Goal: Communication & Community: Answer question/provide support

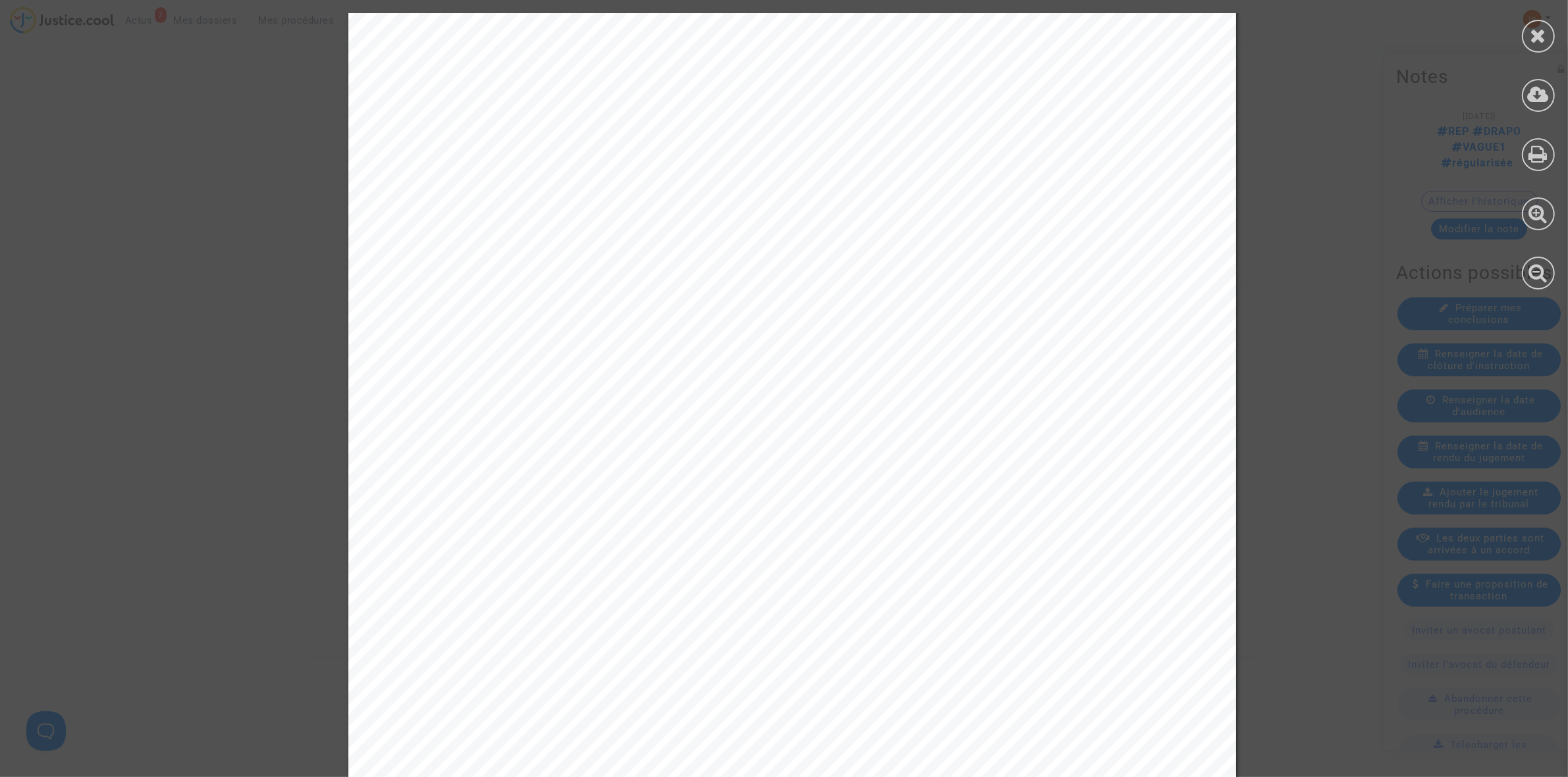
scroll to position [82, 0]
click at [1543, 27] on icon at bounding box center [1538, 35] width 17 height 20
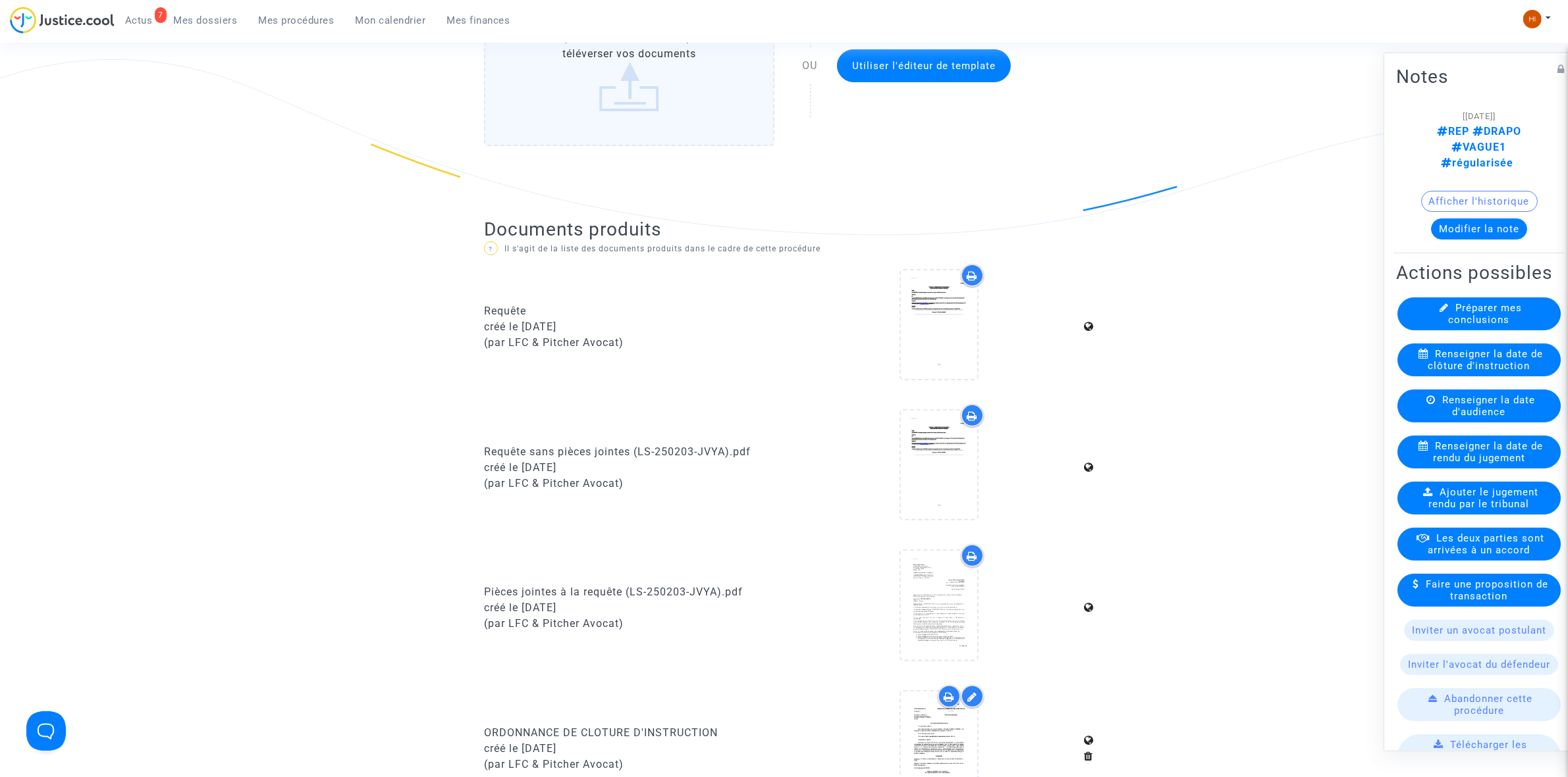
scroll to position [0, 0]
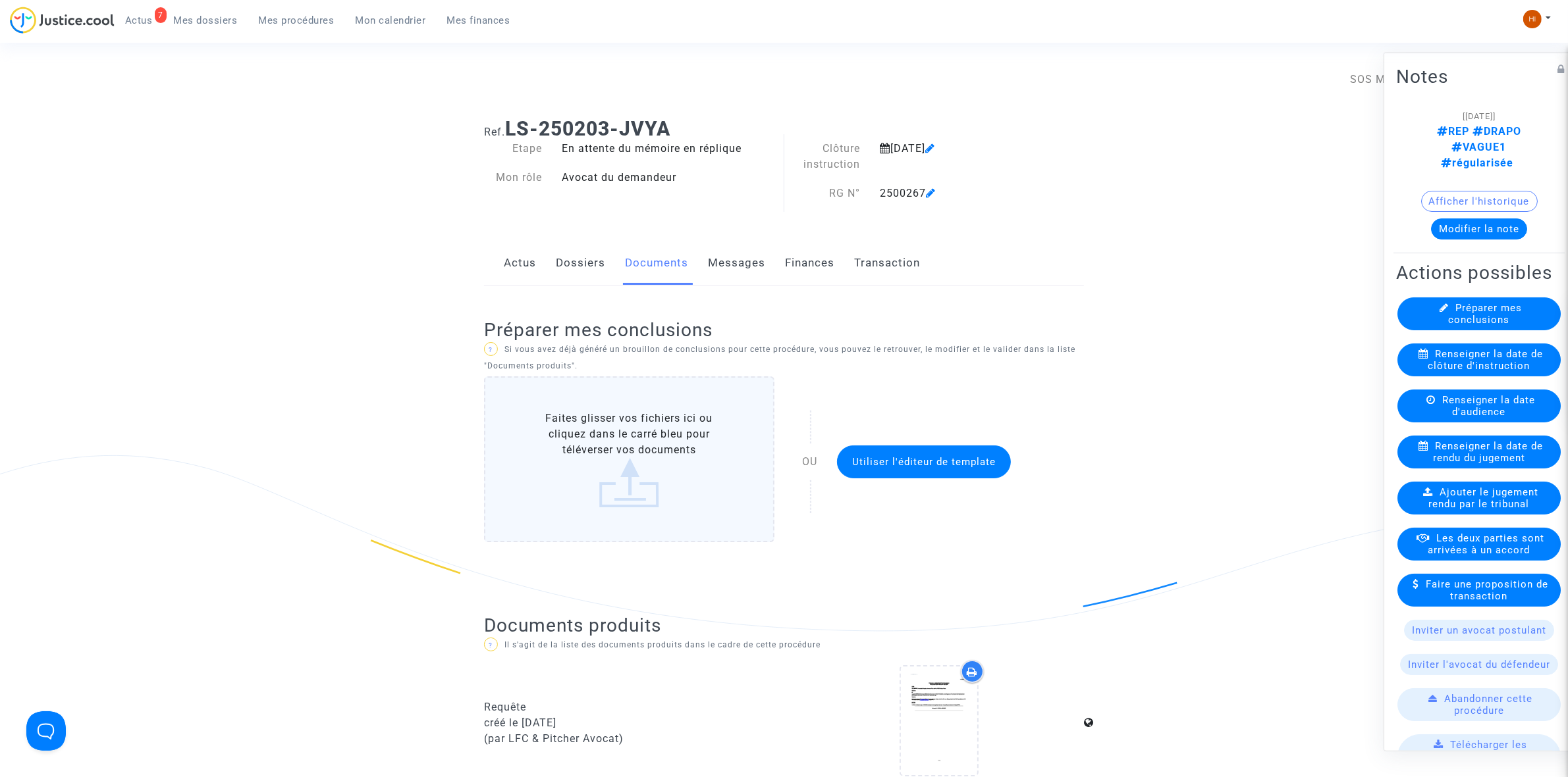
click at [527, 273] on link "Actus" at bounding box center [519, 263] width 33 height 43
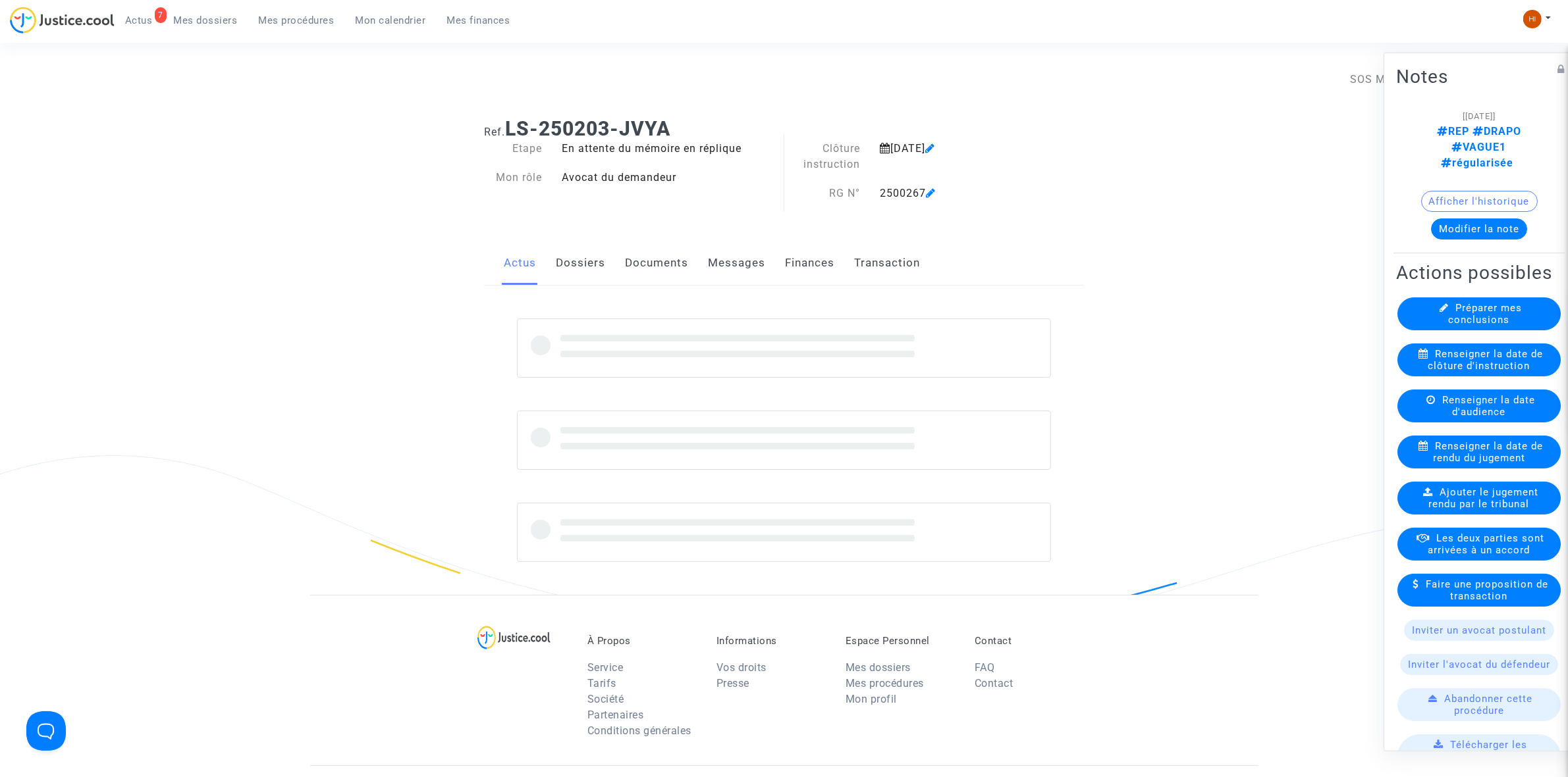
click at [594, 270] on link "Dossiers" at bounding box center [580, 263] width 49 height 43
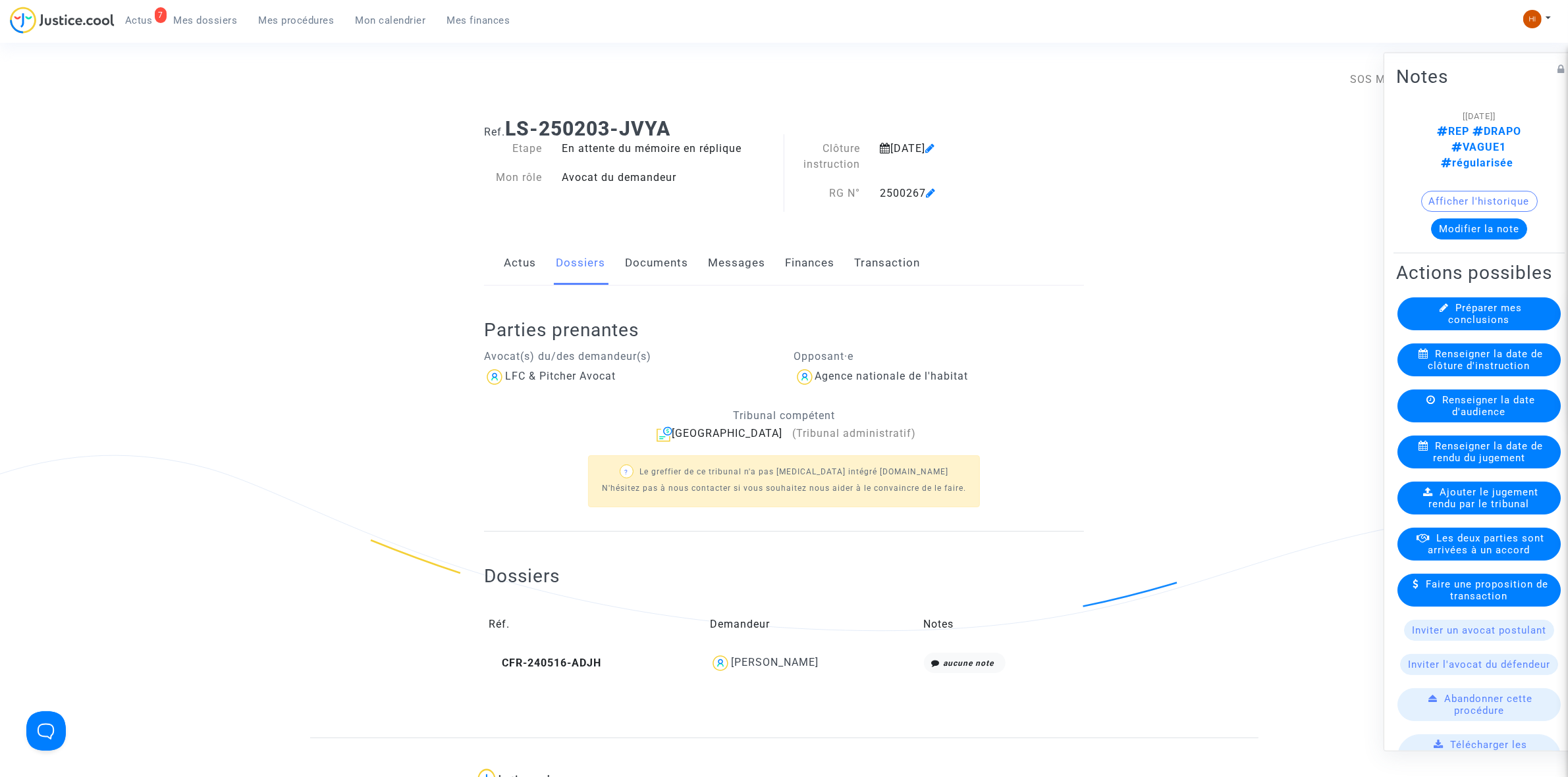
click at [297, 18] on span "Mes procédures" at bounding box center [297, 20] width 76 height 12
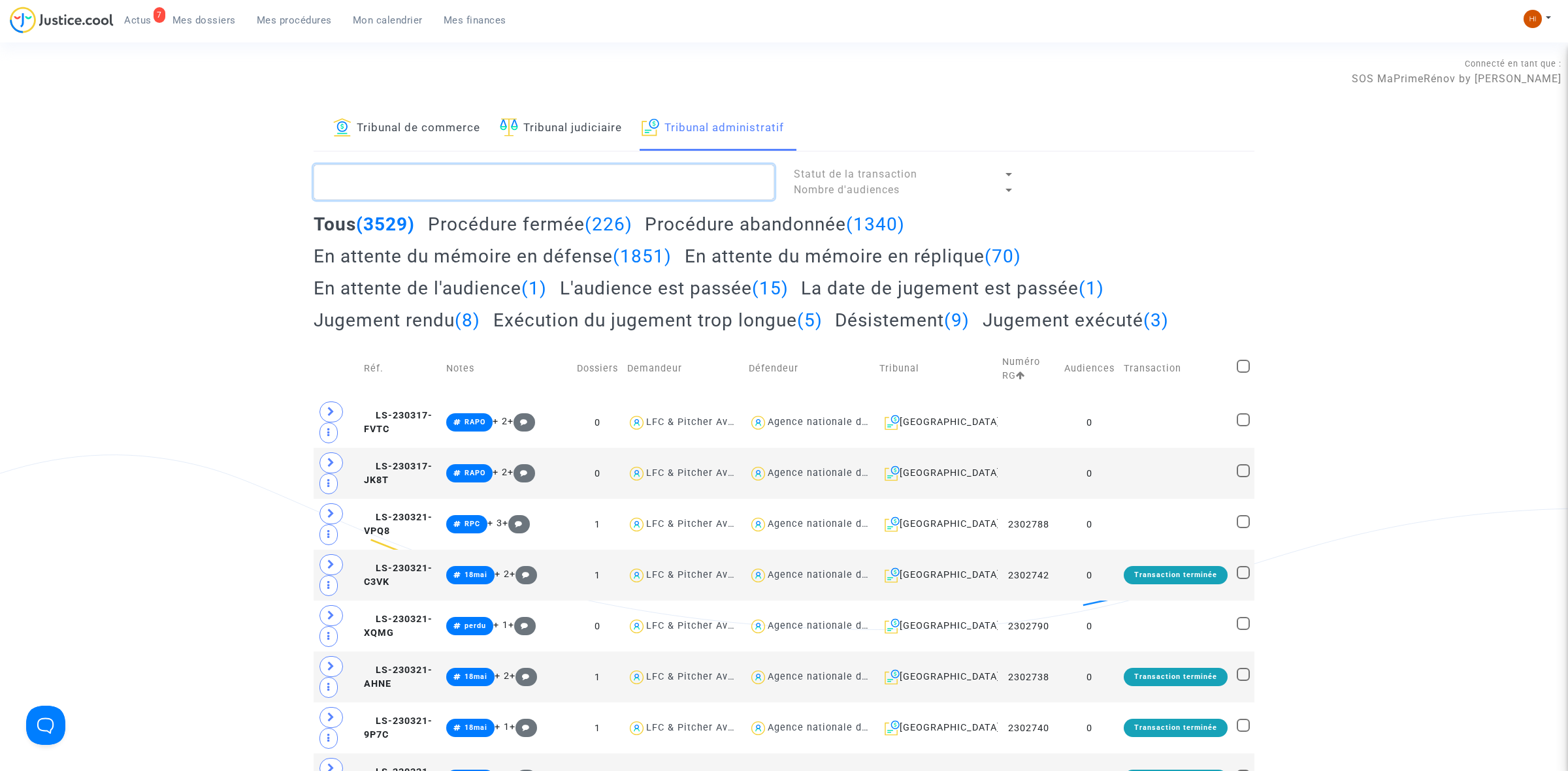
click at [589, 188] on textarea at bounding box center [544, 181] width 461 height 35
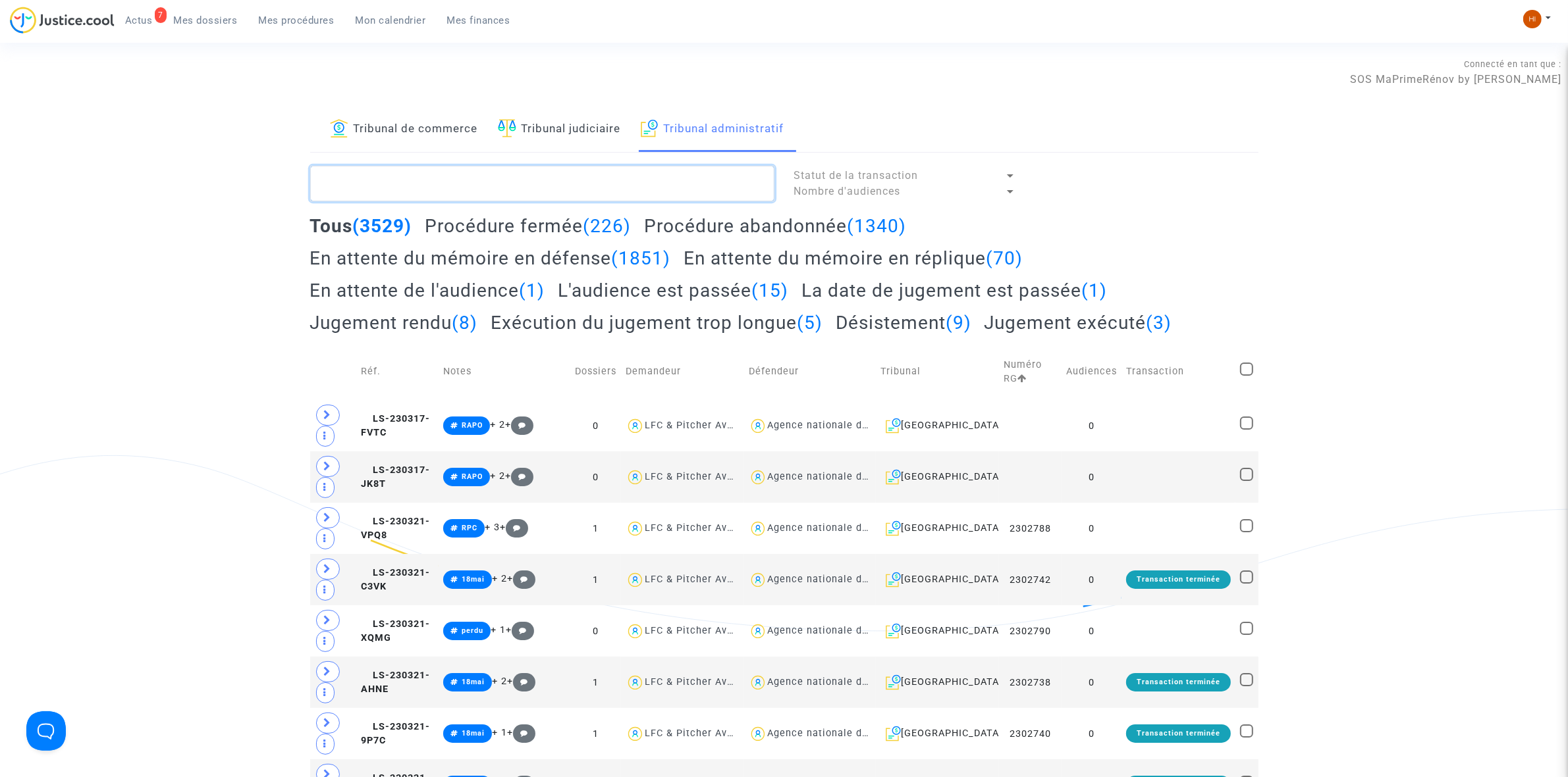
paste textarea "[PERSON_NAME]"
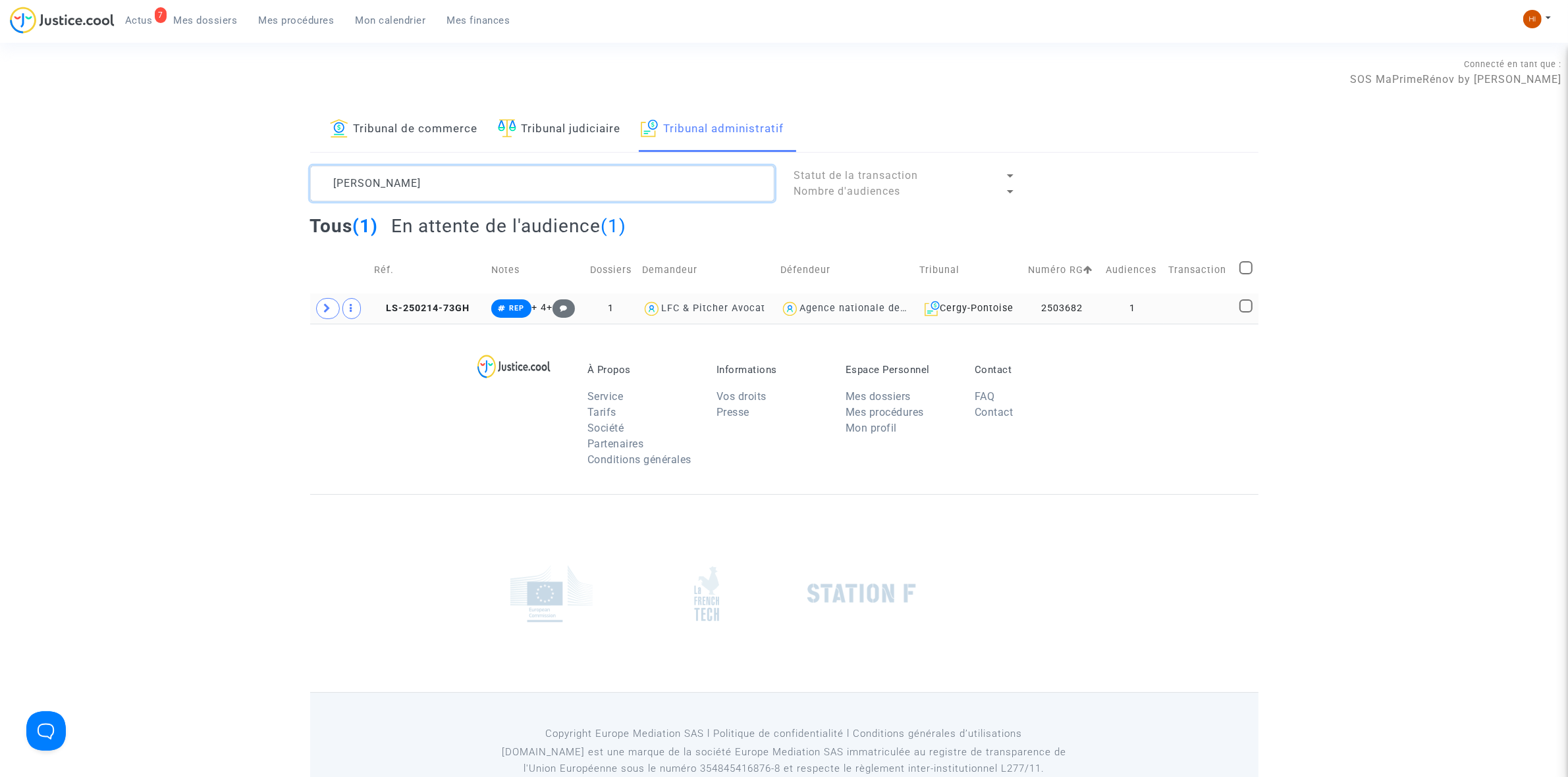
type textarea "[PERSON_NAME]"
click at [1148, 309] on td "1" at bounding box center [1132, 309] width 63 height 30
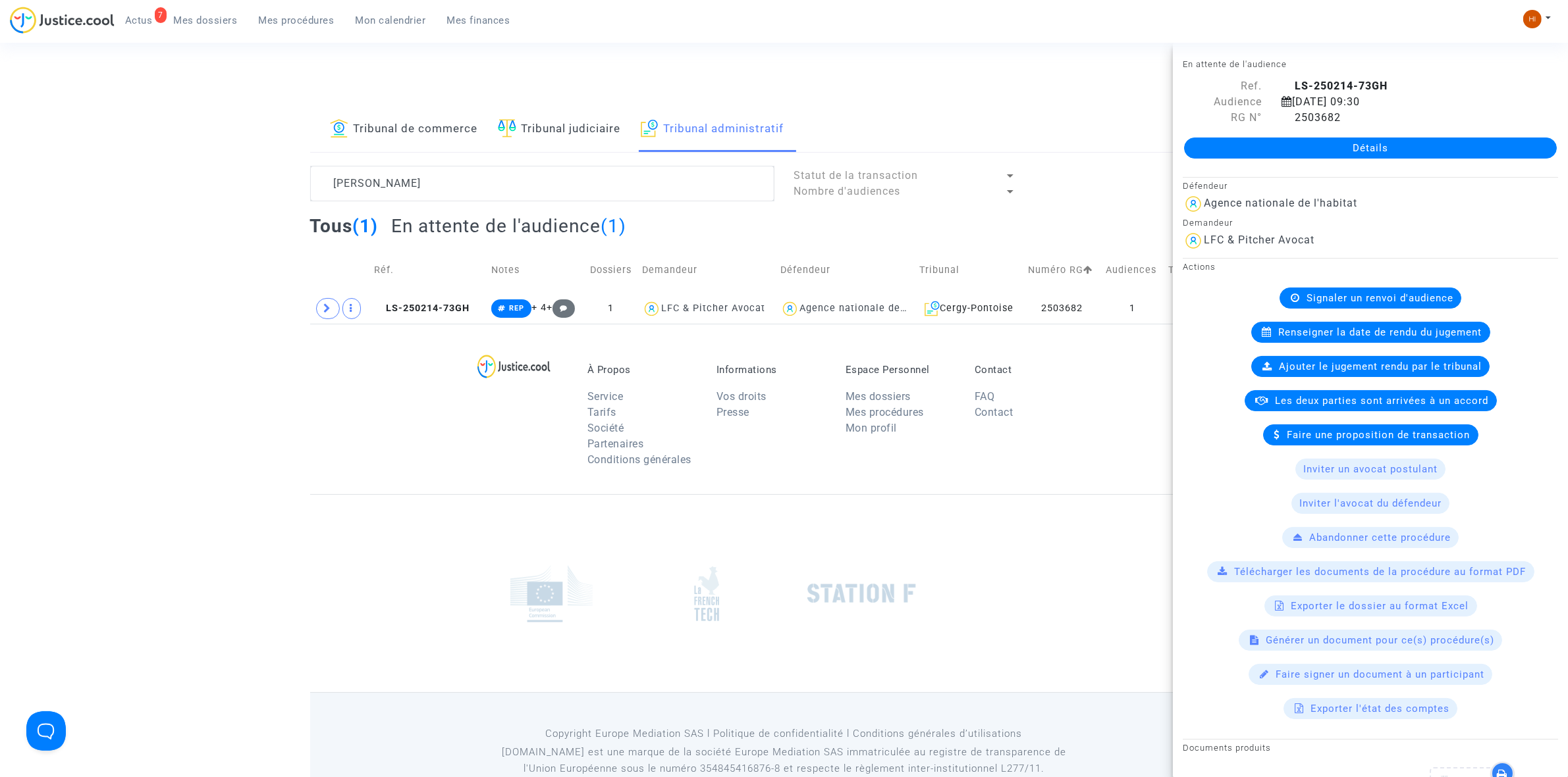
click at [1279, 145] on link "Détails" at bounding box center [1370, 147] width 372 height 21
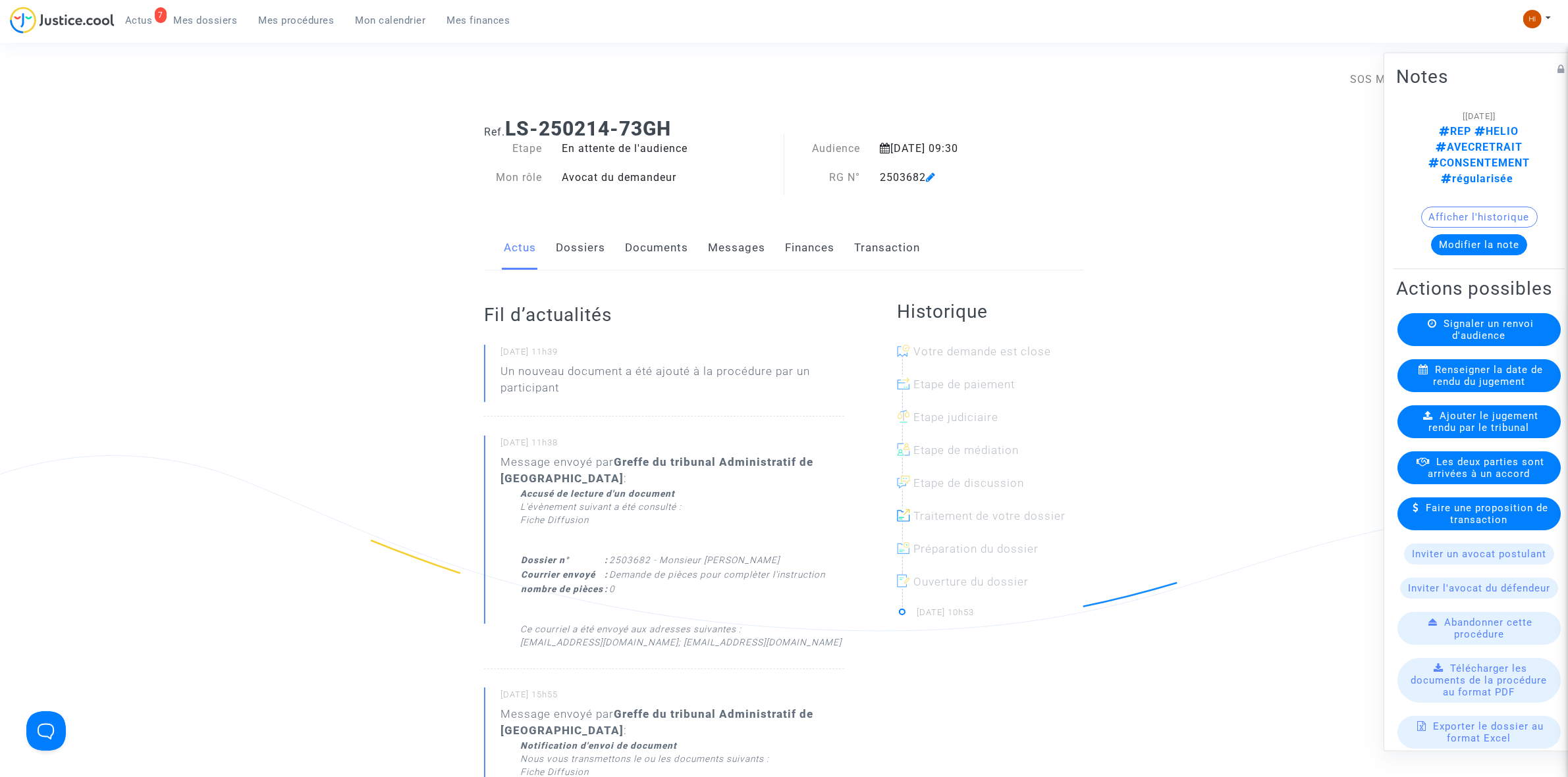
click at [665, 234] on link "Documents" at bounding box center [656, 248] width 63 height 43
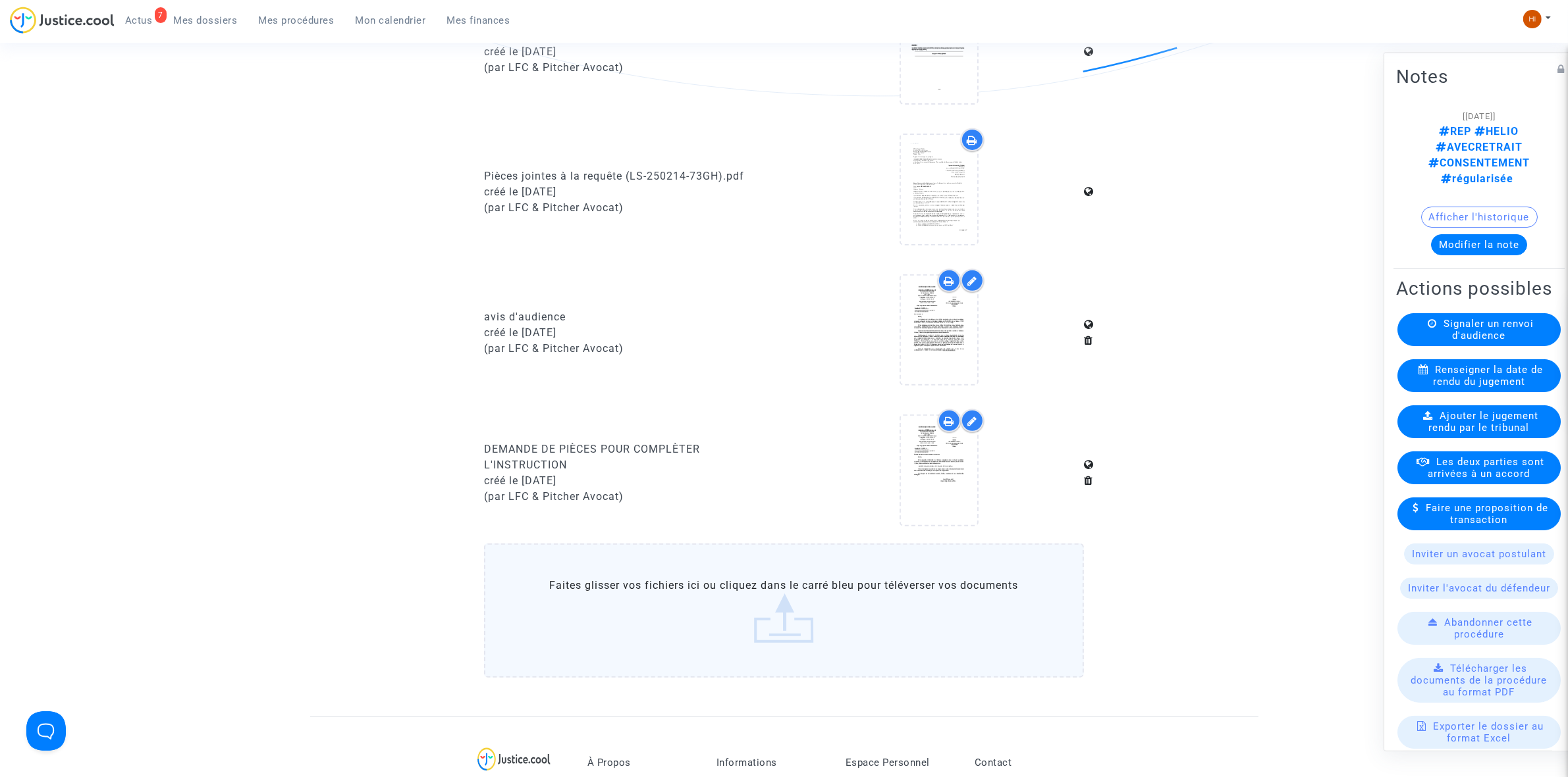
scroll to position [576, 0]
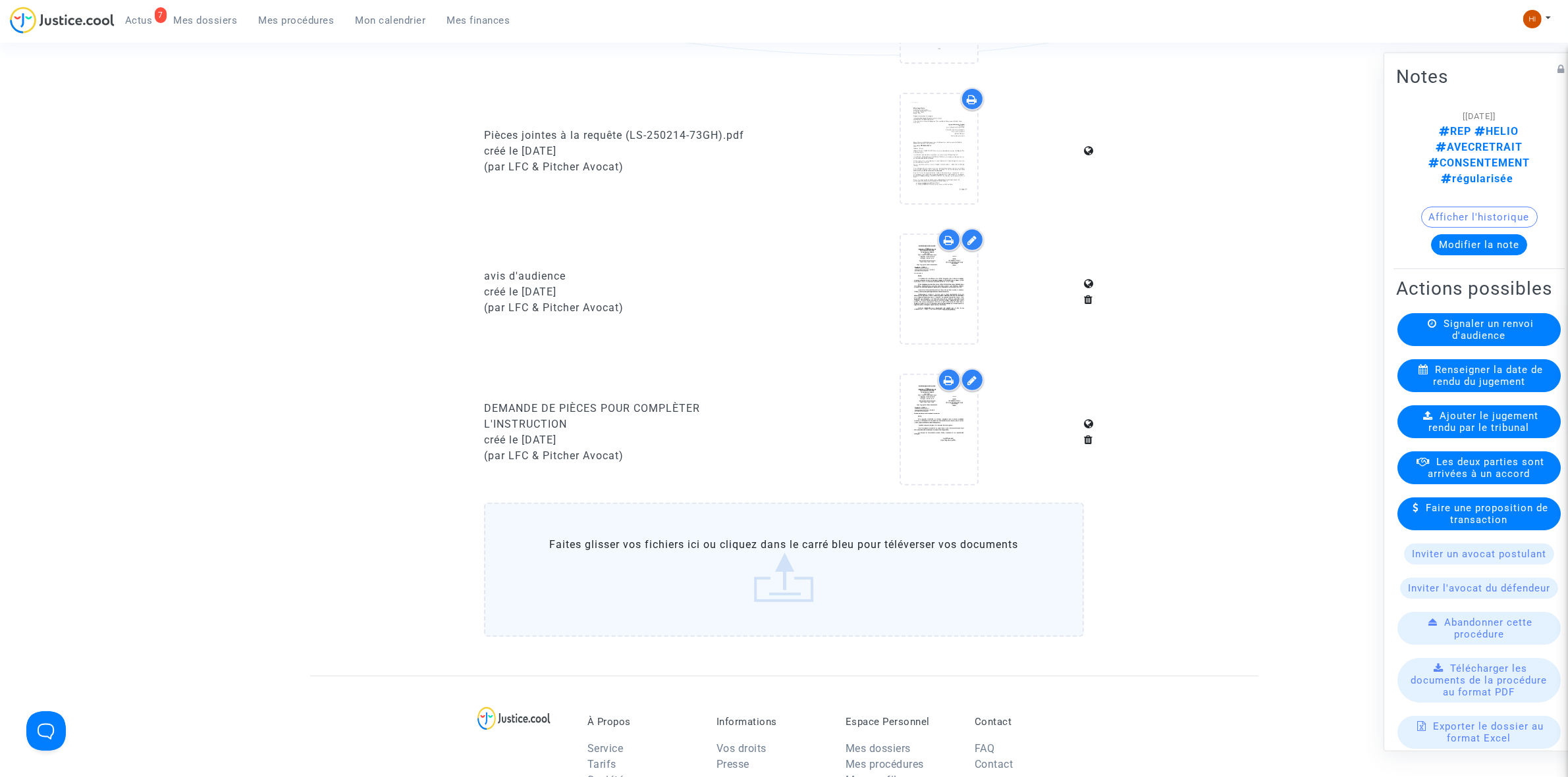
click at [958, 290] on icon at bounding box center [938, 289] width 43 height 42
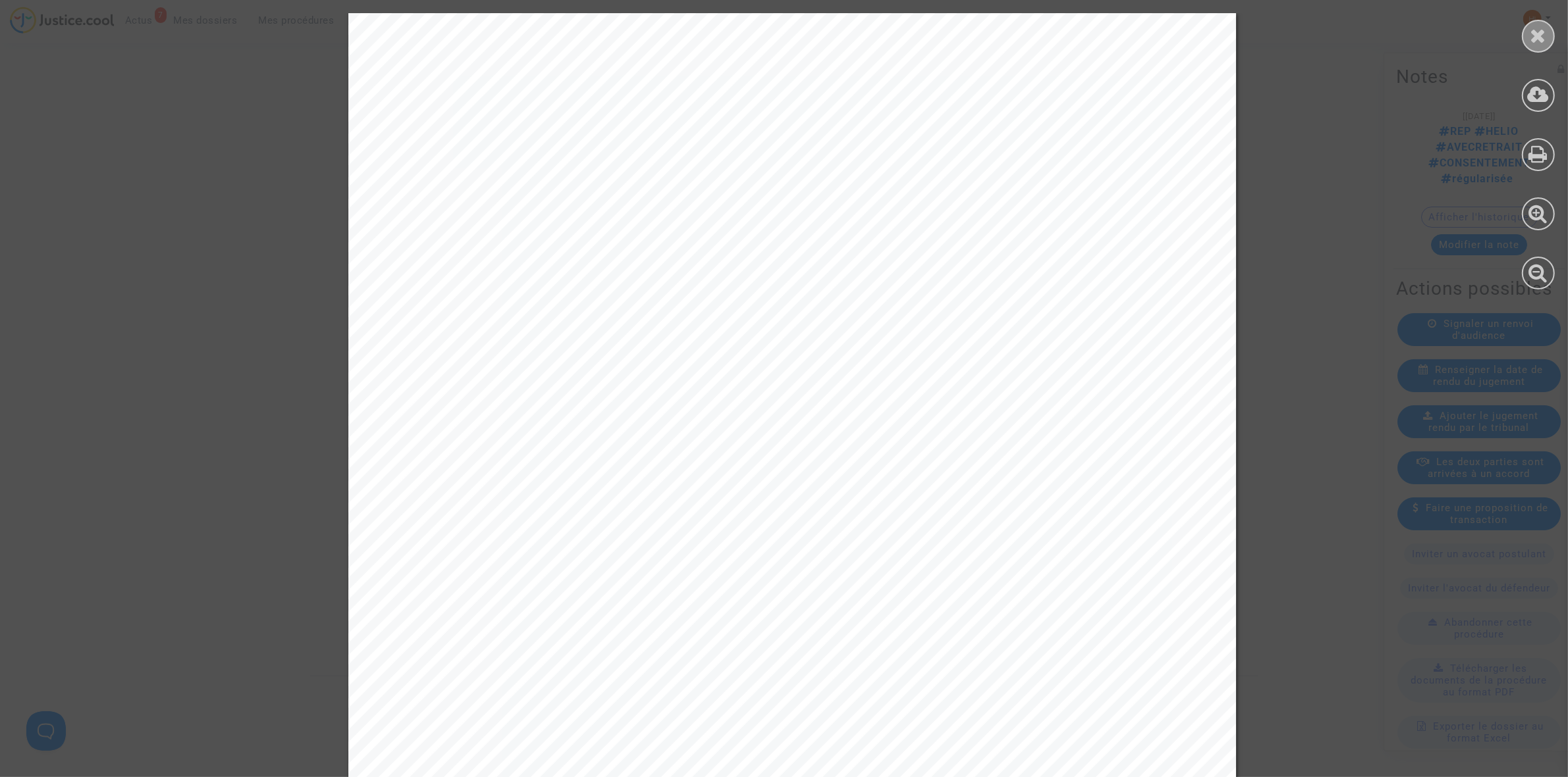
click at [1526, 38] on div at bounding box center [1538, 36] width 33 height 33
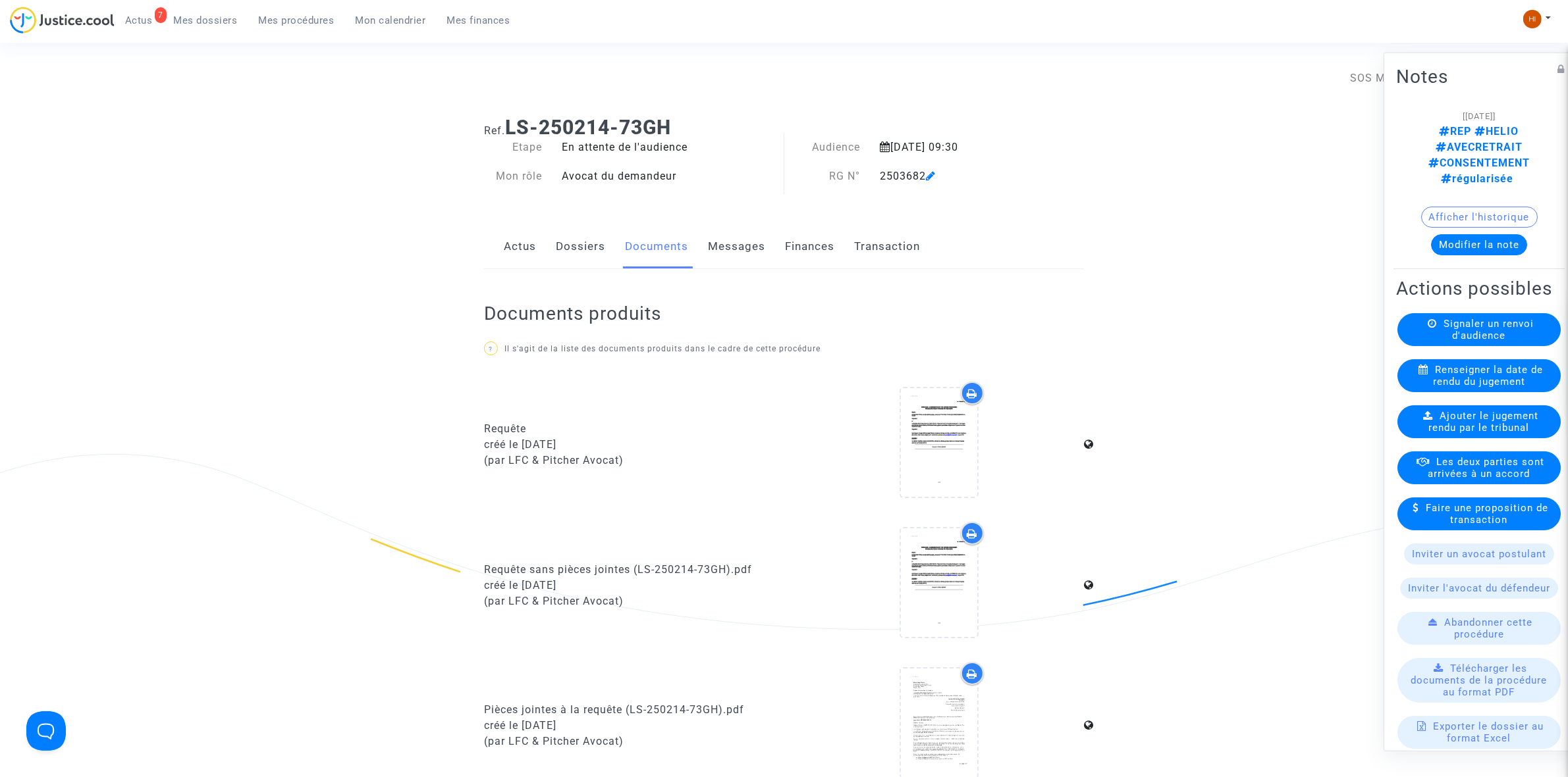
scroll to position [0, 0]
click at [580, 245] on link "Dossiers" at bounding box center [580, 248] width 49 height 43
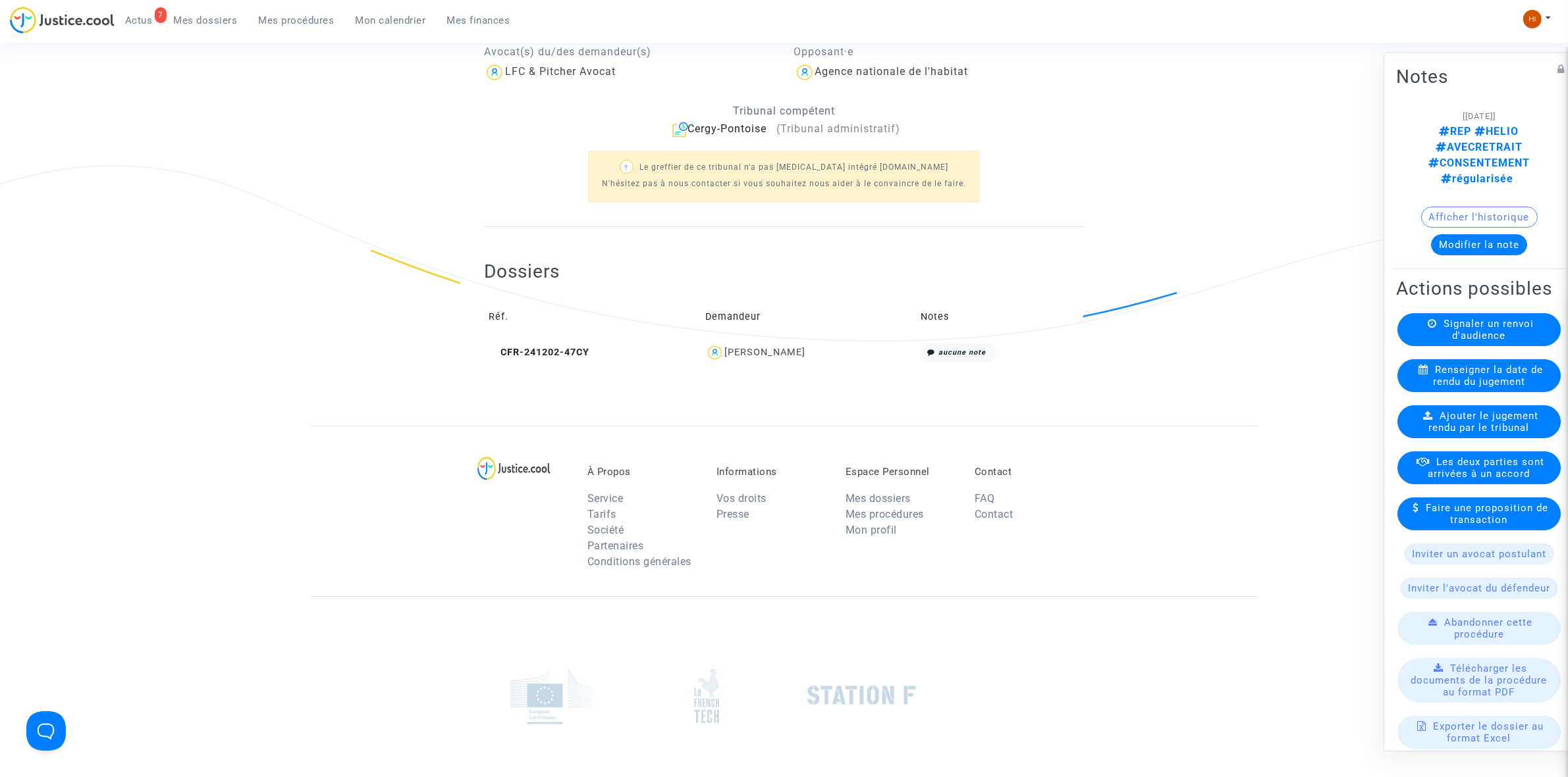
scroll to position [329, 0]
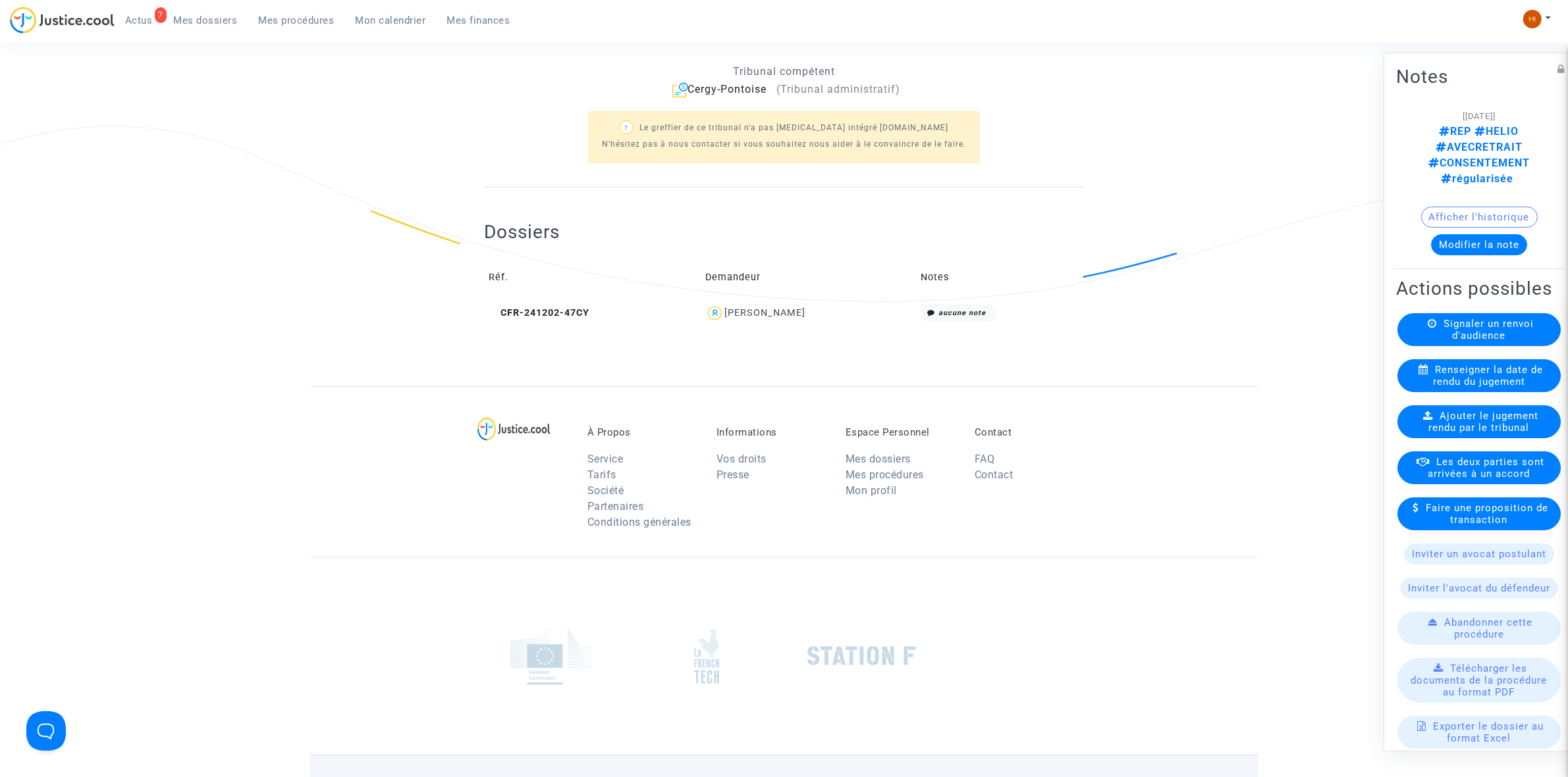
click at [528, 325] on td "CFR-241202-47CY" at bounding box center [592, 313] width 217 height 28
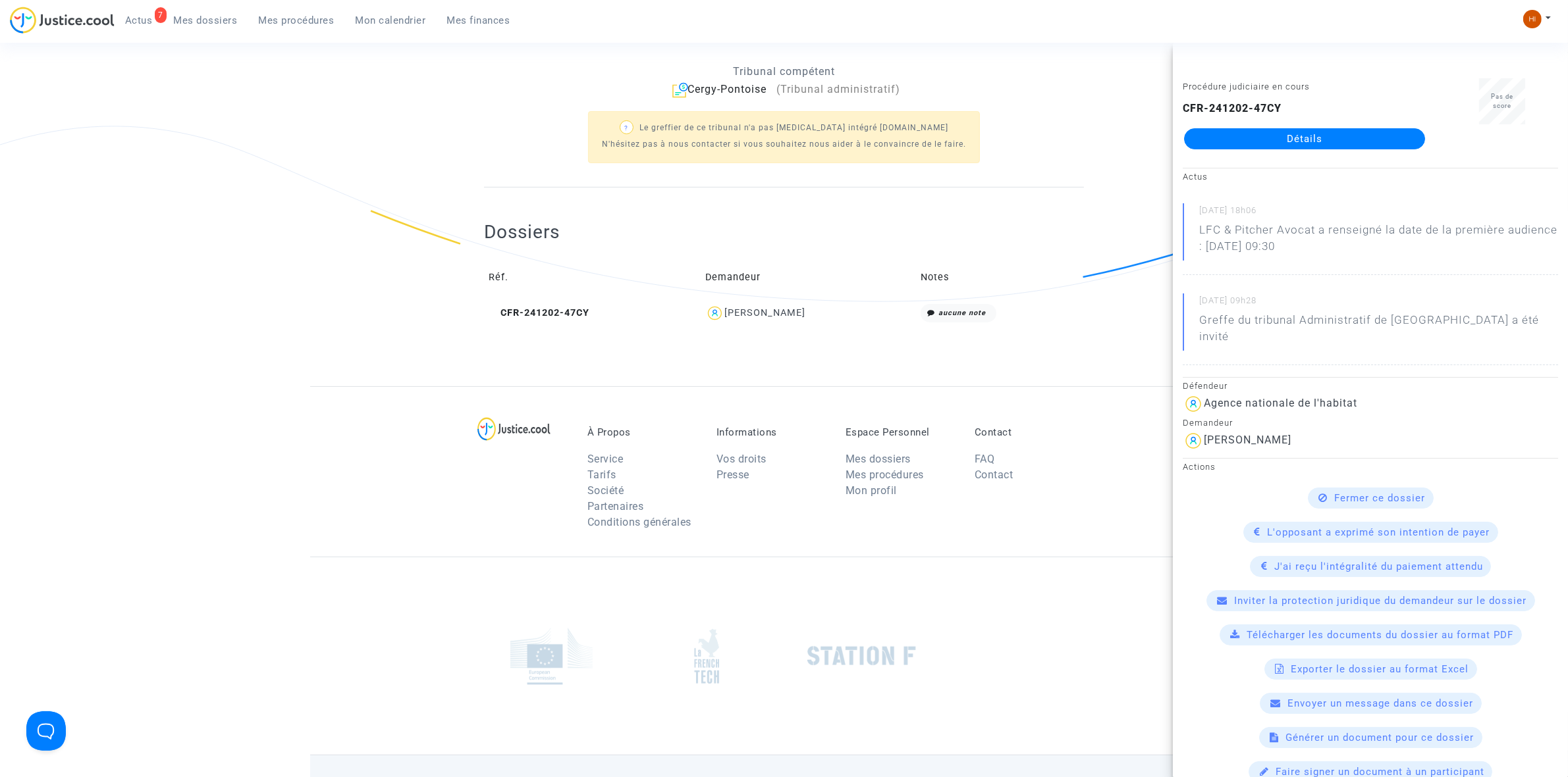
click at [1375, 139] on link "Détails" at bounding box center [1304, 139] width 241 height 21
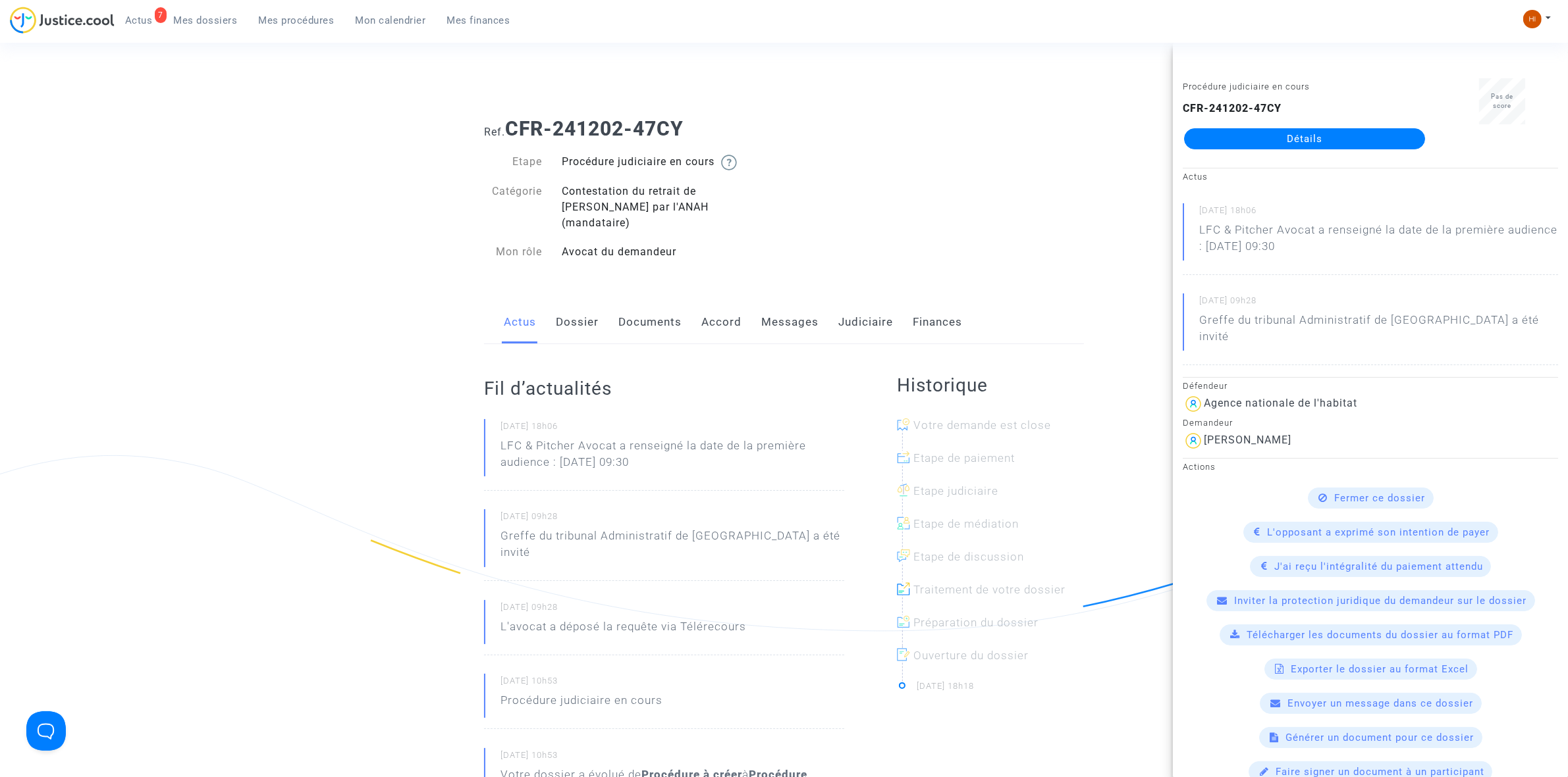
click at [650, 301] on link "Documents" at bounding box center [649, 322] width 63 height 43
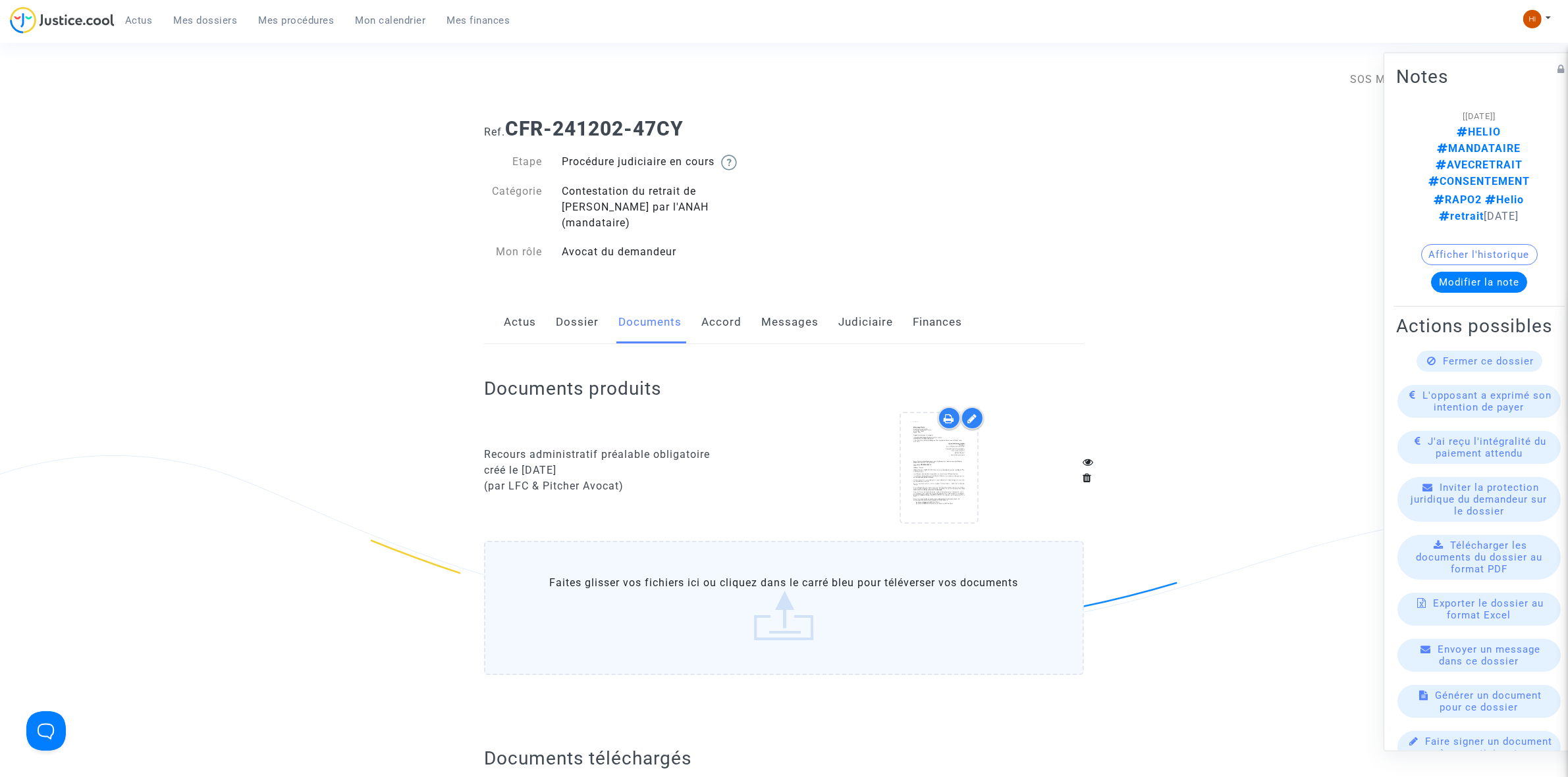
click at [792, 304] on link "Messages" at bounding box center [789, 322] width 57 height 43
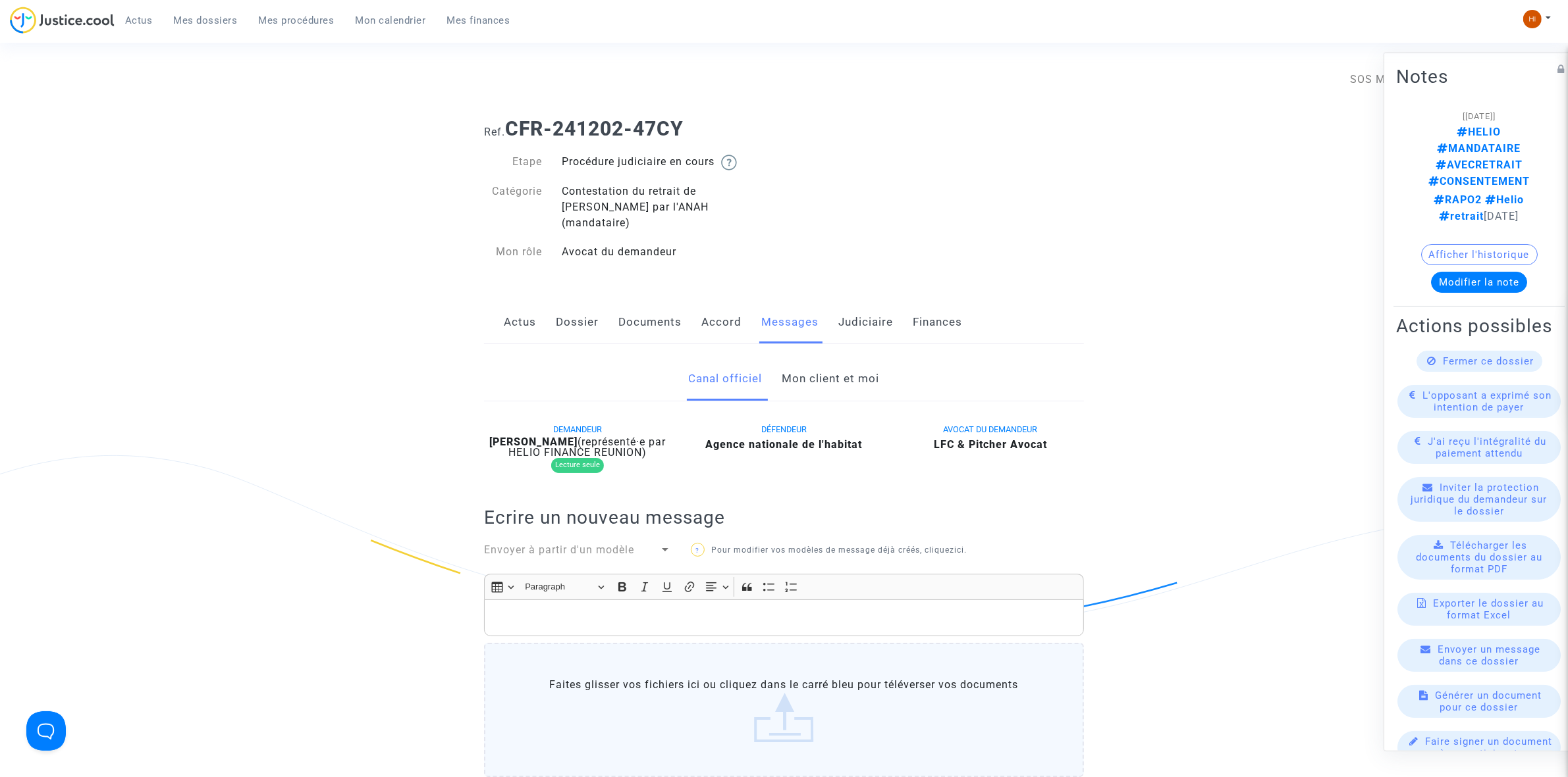
click at [840, 364] on link "Mon client et moi" at bounding box center [831, 379] width 98 height 43
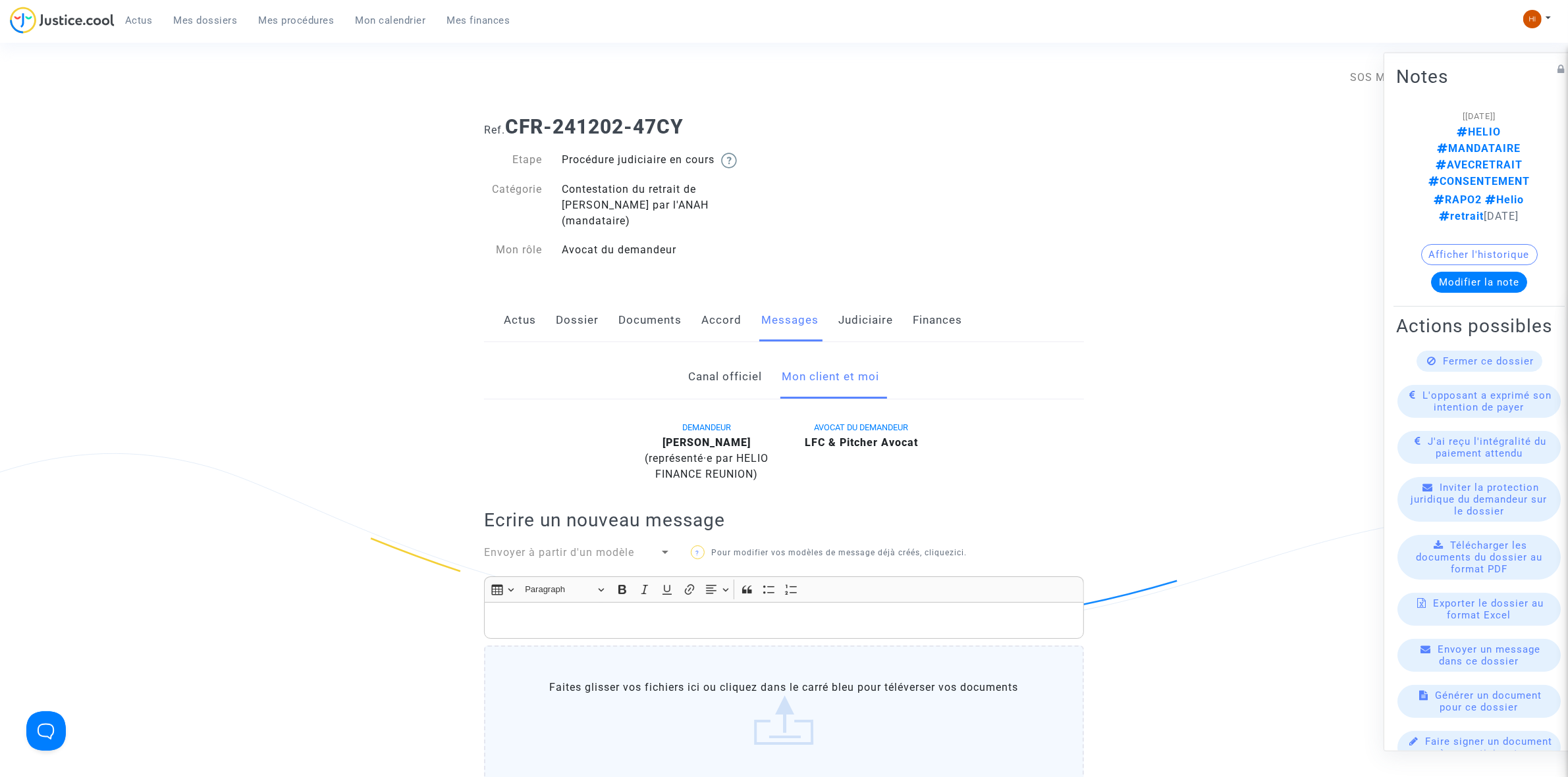
scroll to position [329, 0]
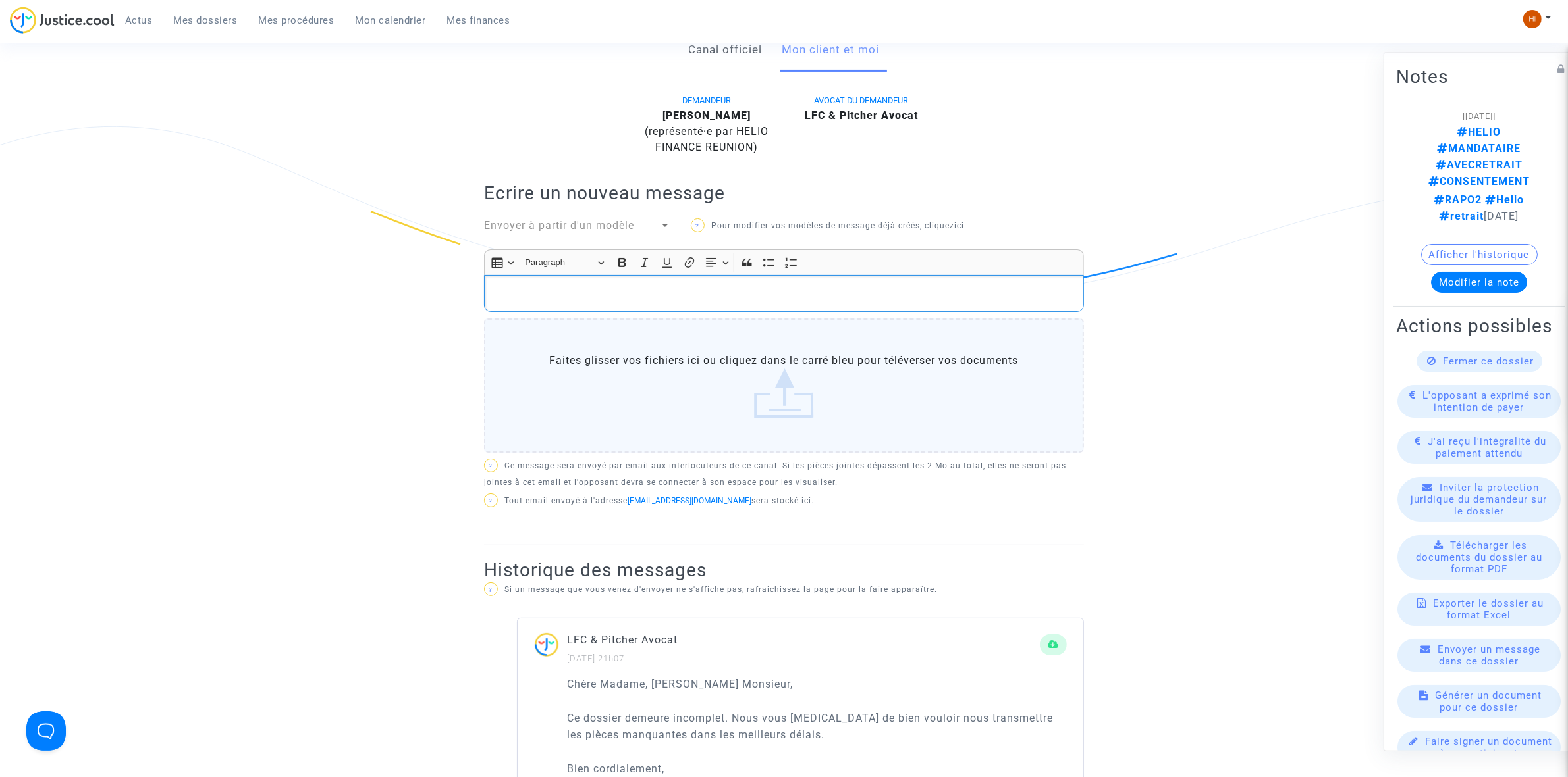
click at [644, 286] on p "Rich Text Editor, main" at bounding box center [784, 293] width 586 height 17
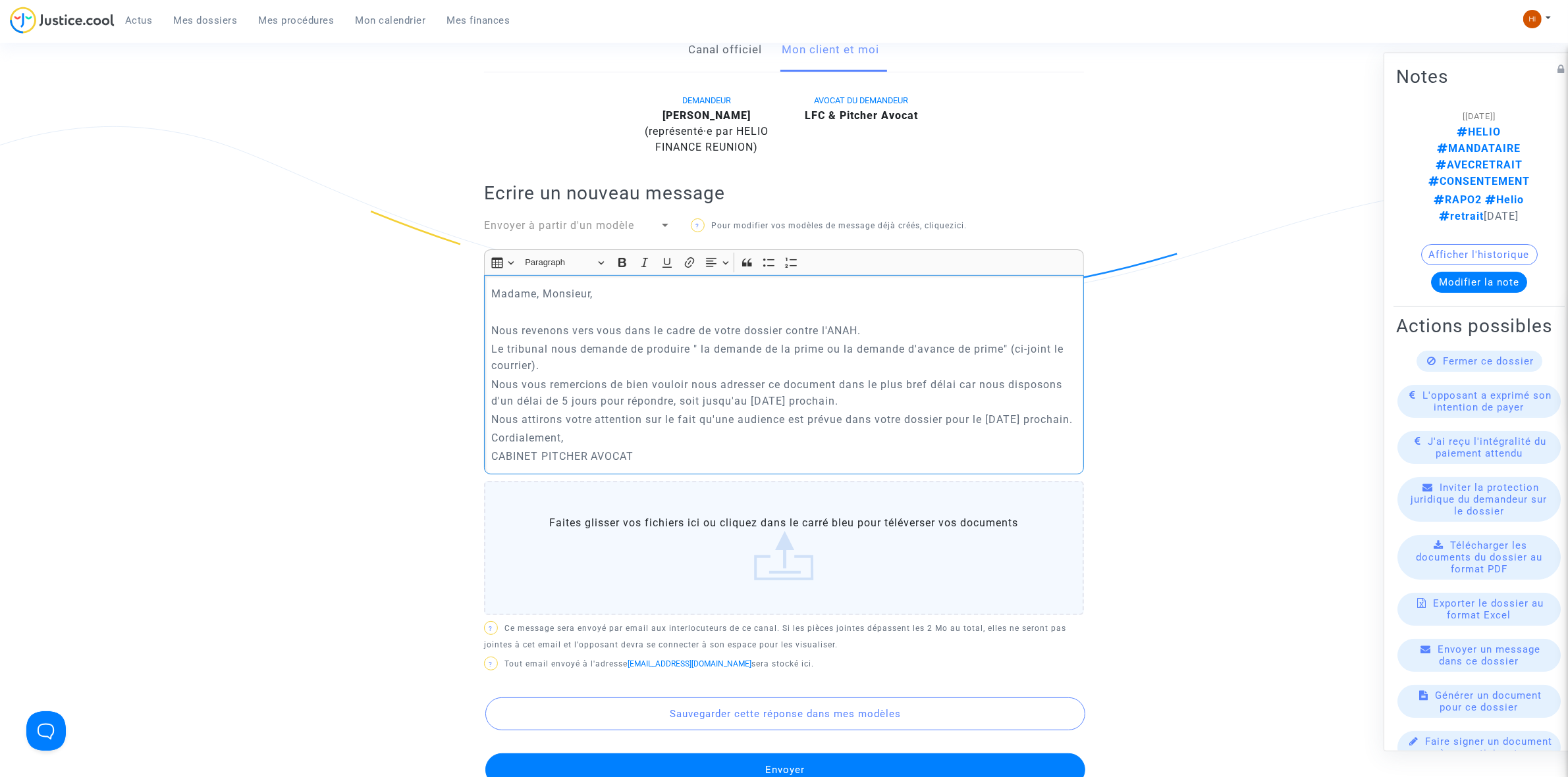
click at [515, 304] on p "Rich Text Editor, main" at bounding box center [784, 312] width 586 height 17
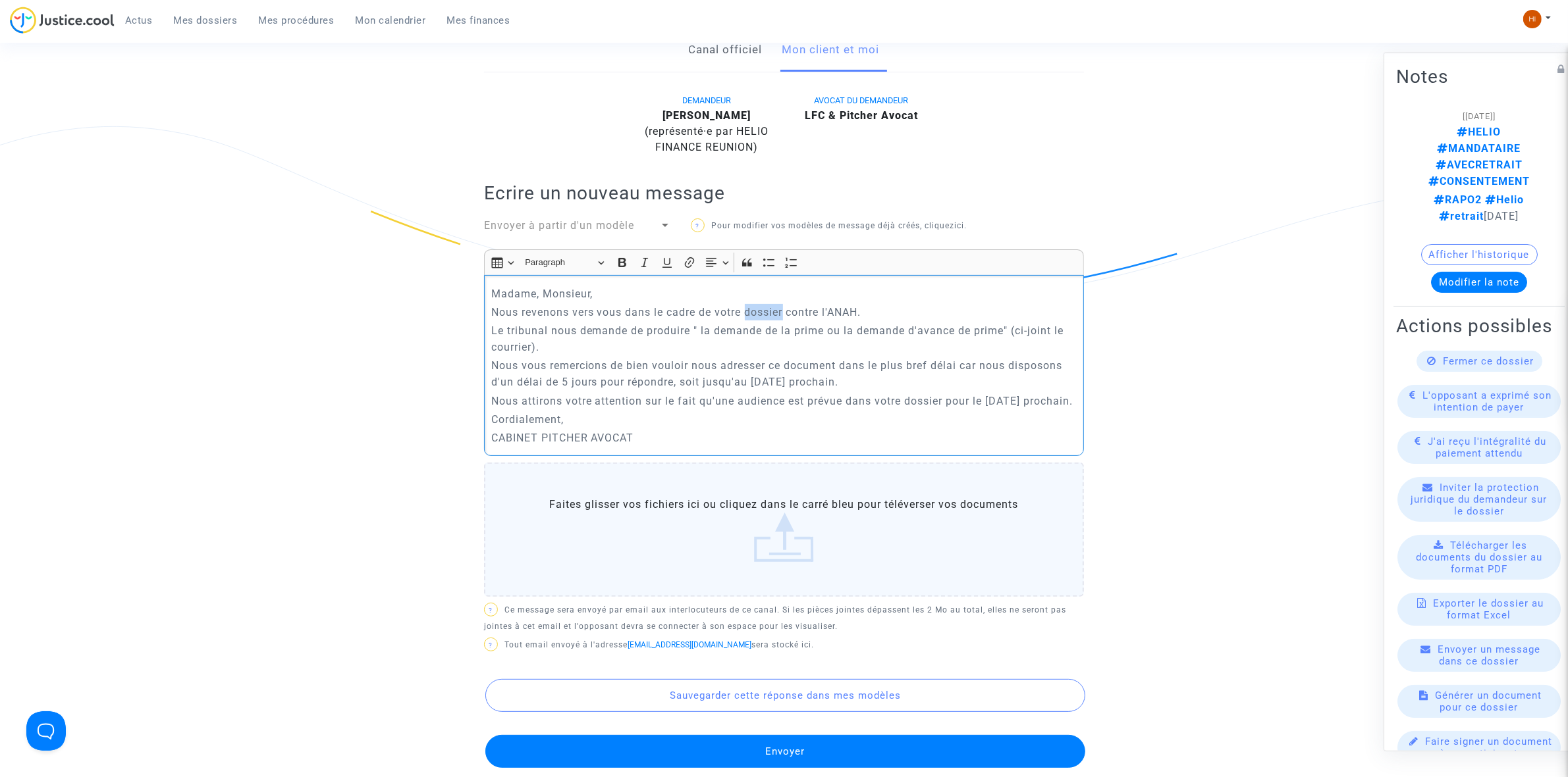
drag, startPoint x: 788, startPoint y: 293, endPoint x: 749, endPoint y: 297, distance: 39.2
click at [749, 304] on p "Nous revenons vers vous dans le cadre de votre dossier contre l'ANAH." at bounding box center [784, 312] width 586 height 17
drag, startPoint x: 695, startPoint y: 314, endPoint x: 1010, endPoint y: 312, distance: 315.0
click at [1010, 322] on p "Le tribunal nous demande de produire " la demande de la prime ou la demande d'a…" at bounding box center [784, 339] width 586 height 33
click at [624, 258] on icon "Editor toolbar" at bounding box center [622, 262] width 8 height 9
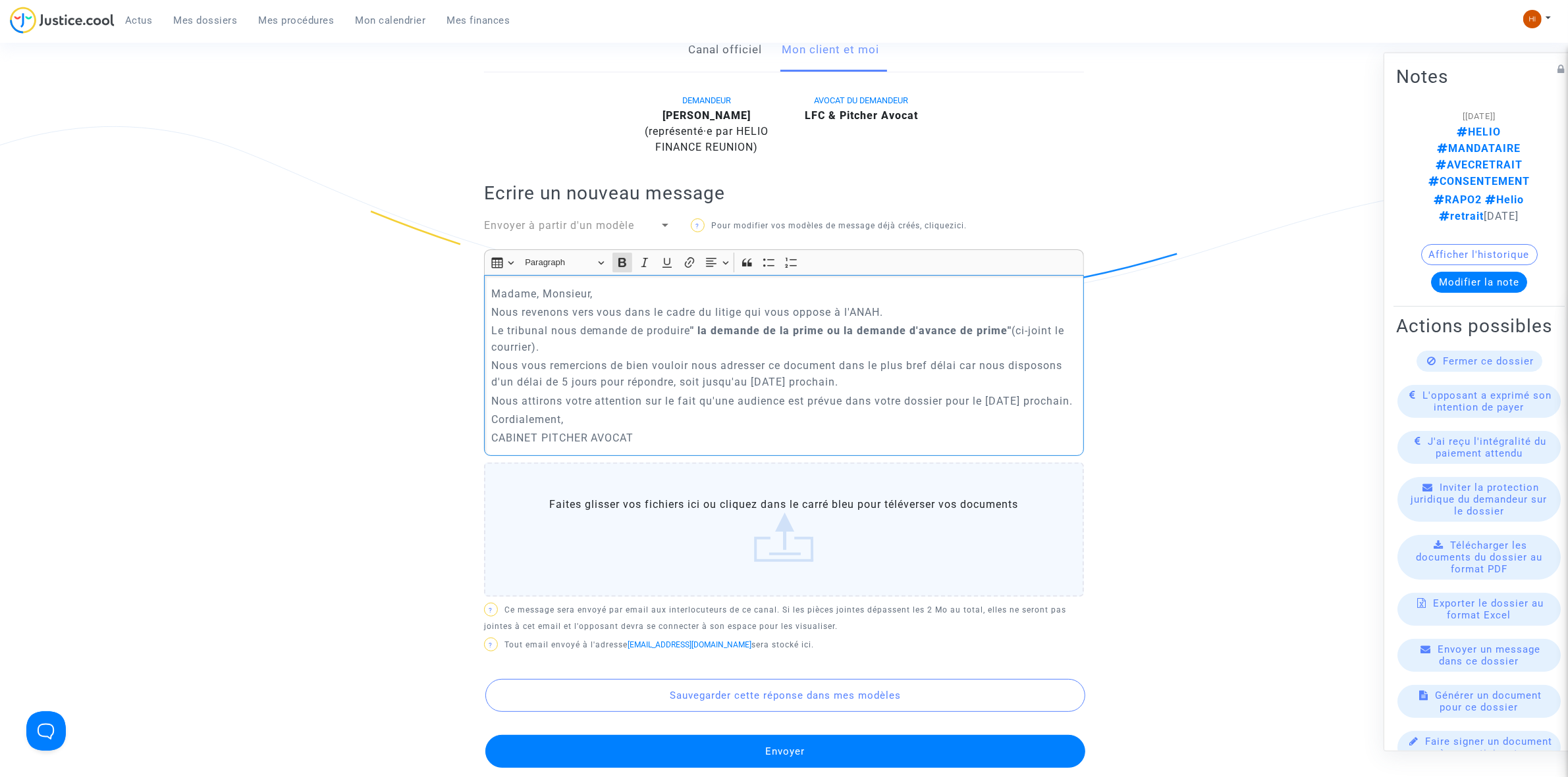
click at [748, 370] on p "Nous vous remercions de bien vouloir nous adresser ce document dans le plus bre…" at bounding box center [784, 374] width 586 height 33
drag, startPoint x: 554, startPoint y: 372, endPoint x: 833, endPoint y: 359, distance: 279.3
click at [864, 369] on p "Nous vous remercions de bien vouloir nous adresser ce document dans le plus bre…" at bounding box center [784, 374] width 586 height 33
drag, startPoint x: 629, startPoint y: 245, endPoint x: 672, endPoint y: 345, distance: 108.9
click at [629, 253] on button "Bold (CTRL+B) Bold" at bounding box center [622, 262] width 20 height 20
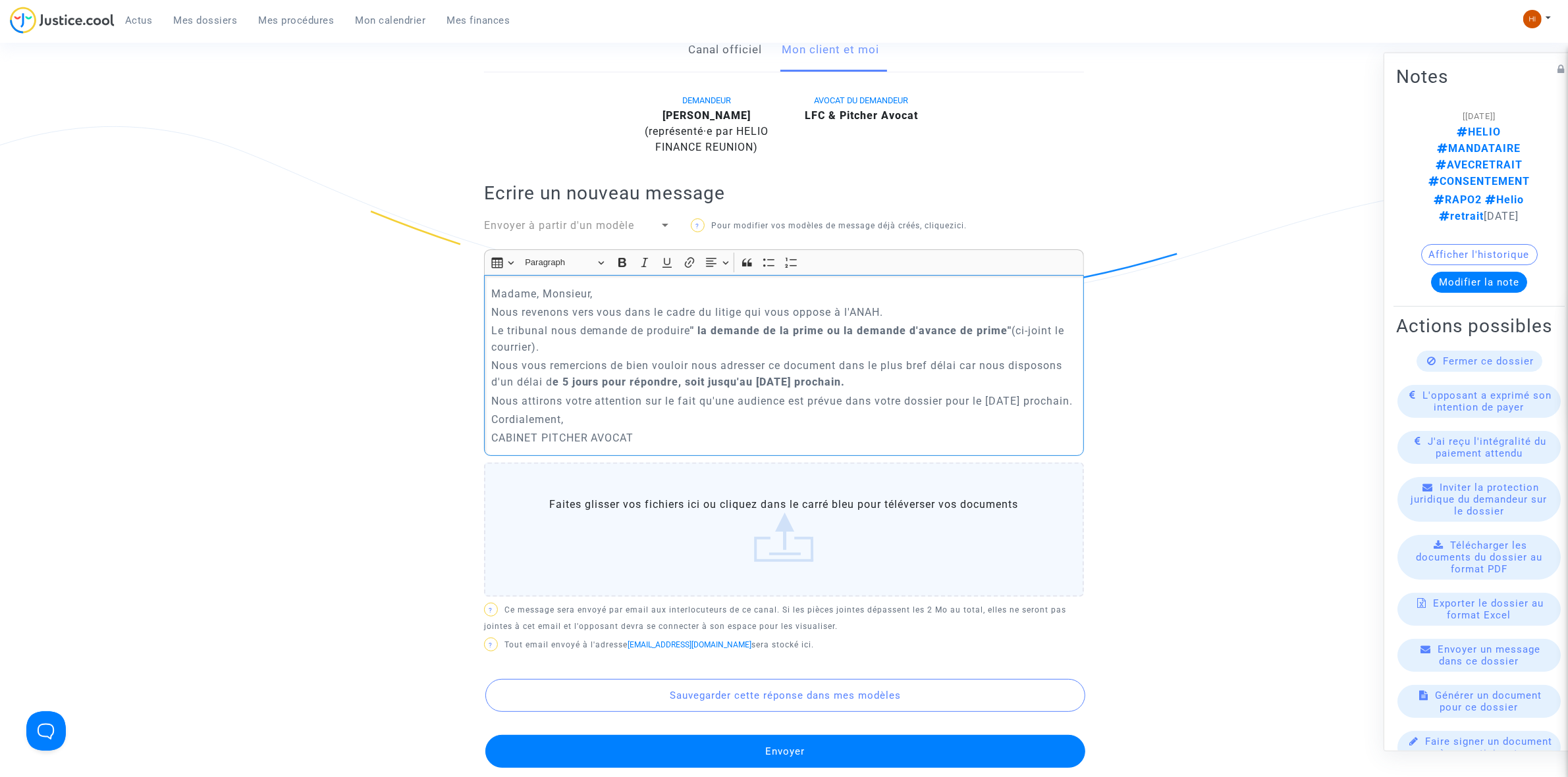
click at [721, 433] on p "CABINET PITCHER AVOCAT" at bounding box center [784, 437] width 586 height 17
drag, startPoint x: 974, startPoint y: 379, endPoint x: 1031, endPoint y: 406, distance: 63.1
click at [1031, 406] on p "Nous attirons votre attention sur le fait qu'une audience est prévue dans votre…" at bounding box center [784, 400] width 586 height 17
drag, startPoint x: 742, startPoint y: 382, endPoint x: 835, endPoint y: 401, distance: 94.9
click at [834, 401] on p "Nous attirons votre attention sur le fait qu'une audience est prévue dans votre…" at bounding box center [784, 400] width 586 height 17
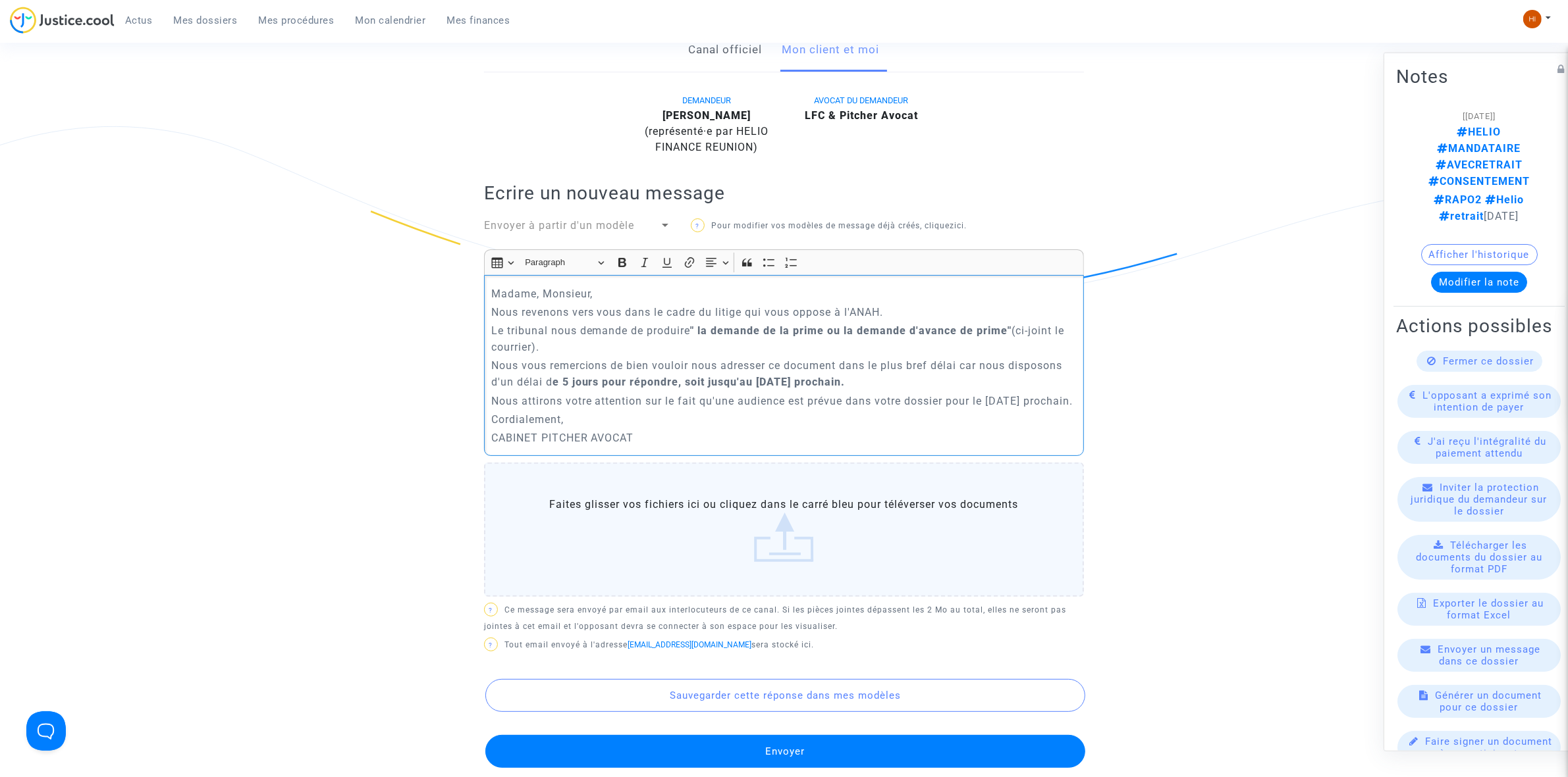
drag, startPoint x: 616, startPoint y: 244, endPoint x: 631, endPoint y: 257, distance: 19.8
click at [619, 256] on icon "Editor toolbar" at bounding box center [622, 262] width 13 height 13
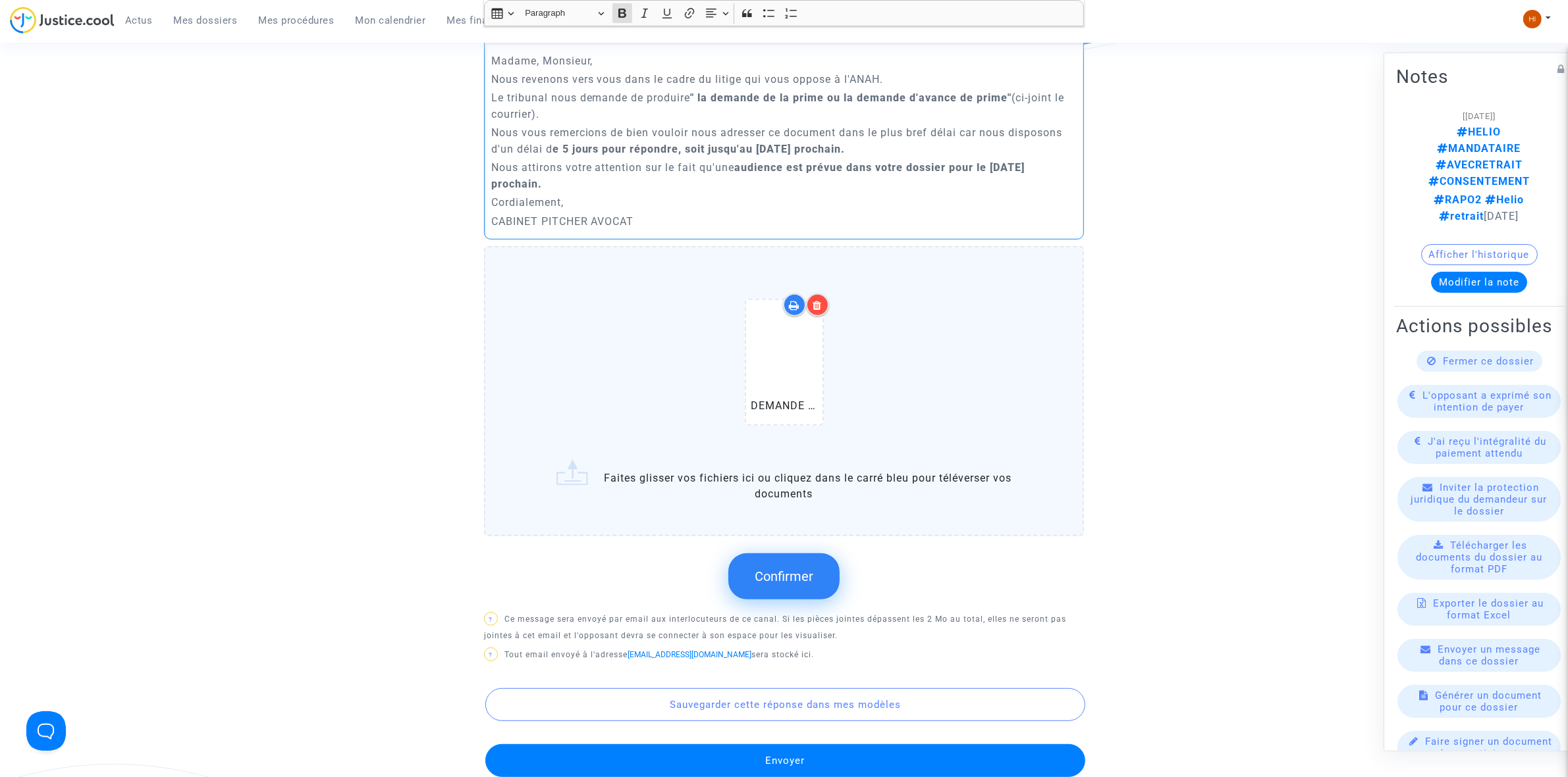
scroll to position [576, 0]
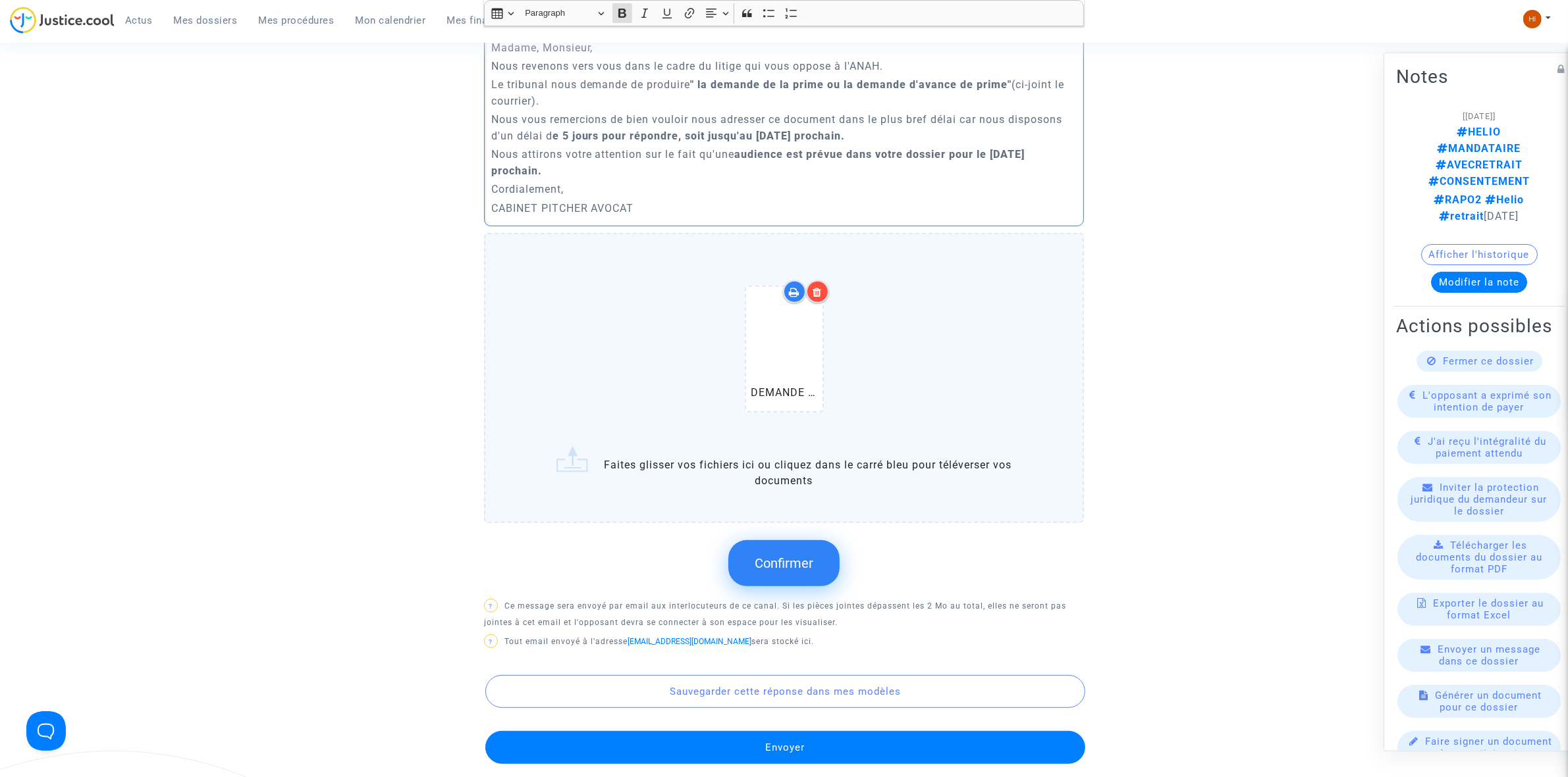
click at [770, 555] on span "Confirmer" at bounding box center [783, 563] width 59 height 16
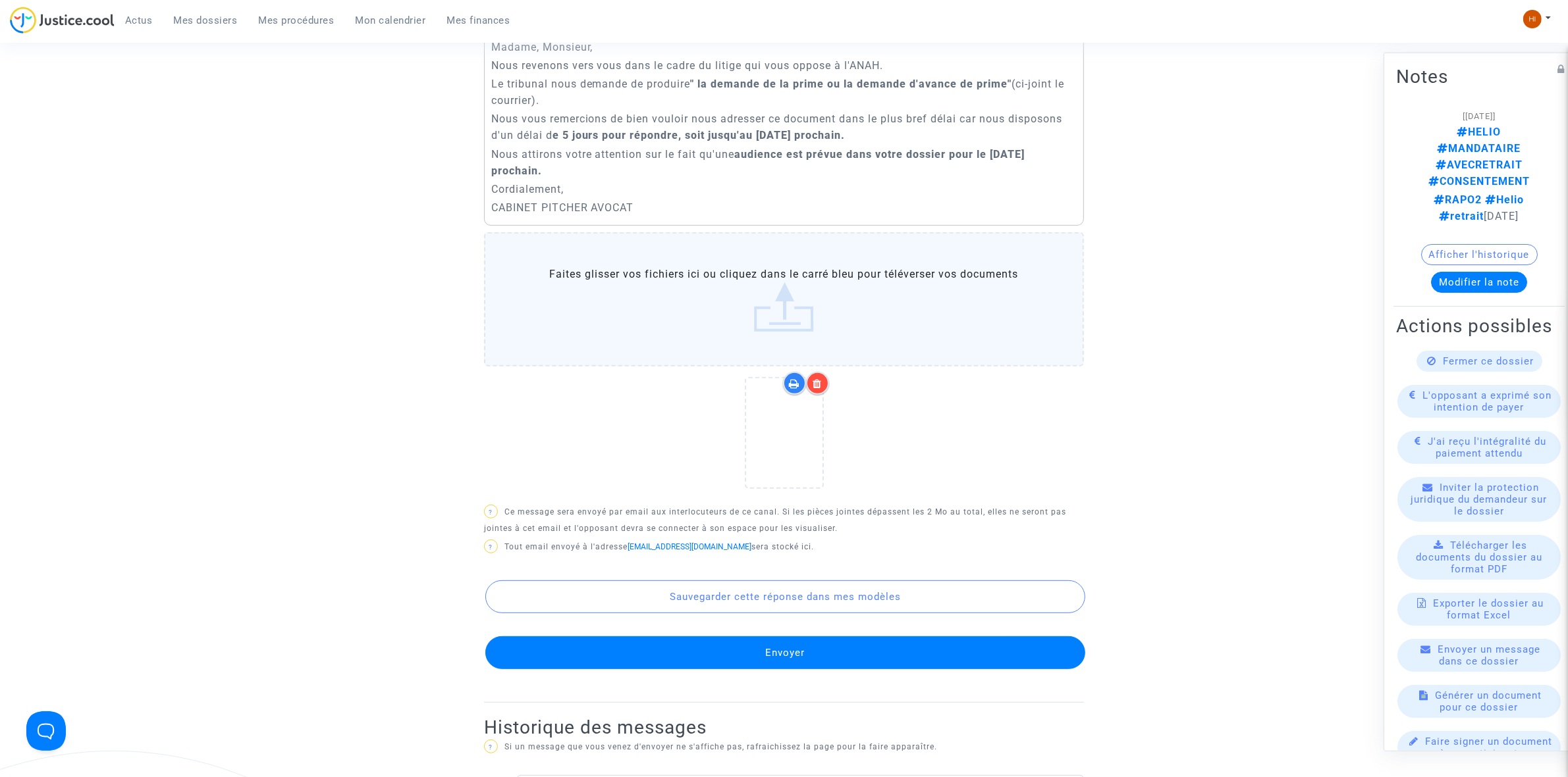
click at [764, 636] on button "Envoyer" at bounding box center [785, 653] width 600 height 33
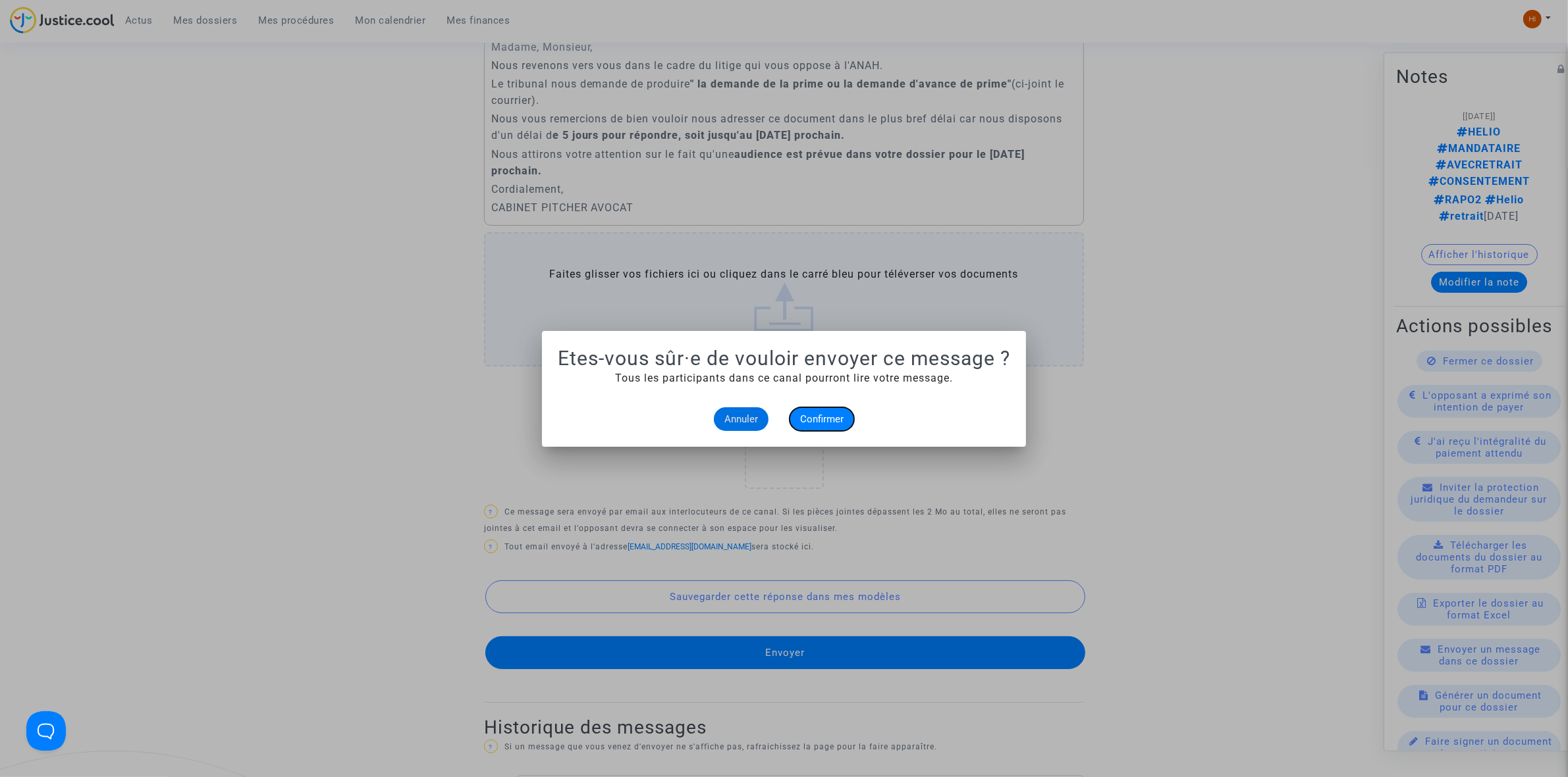
click at [840, 416] on span "Confirmer" at bounding box center [822, 419] width 43 height 12
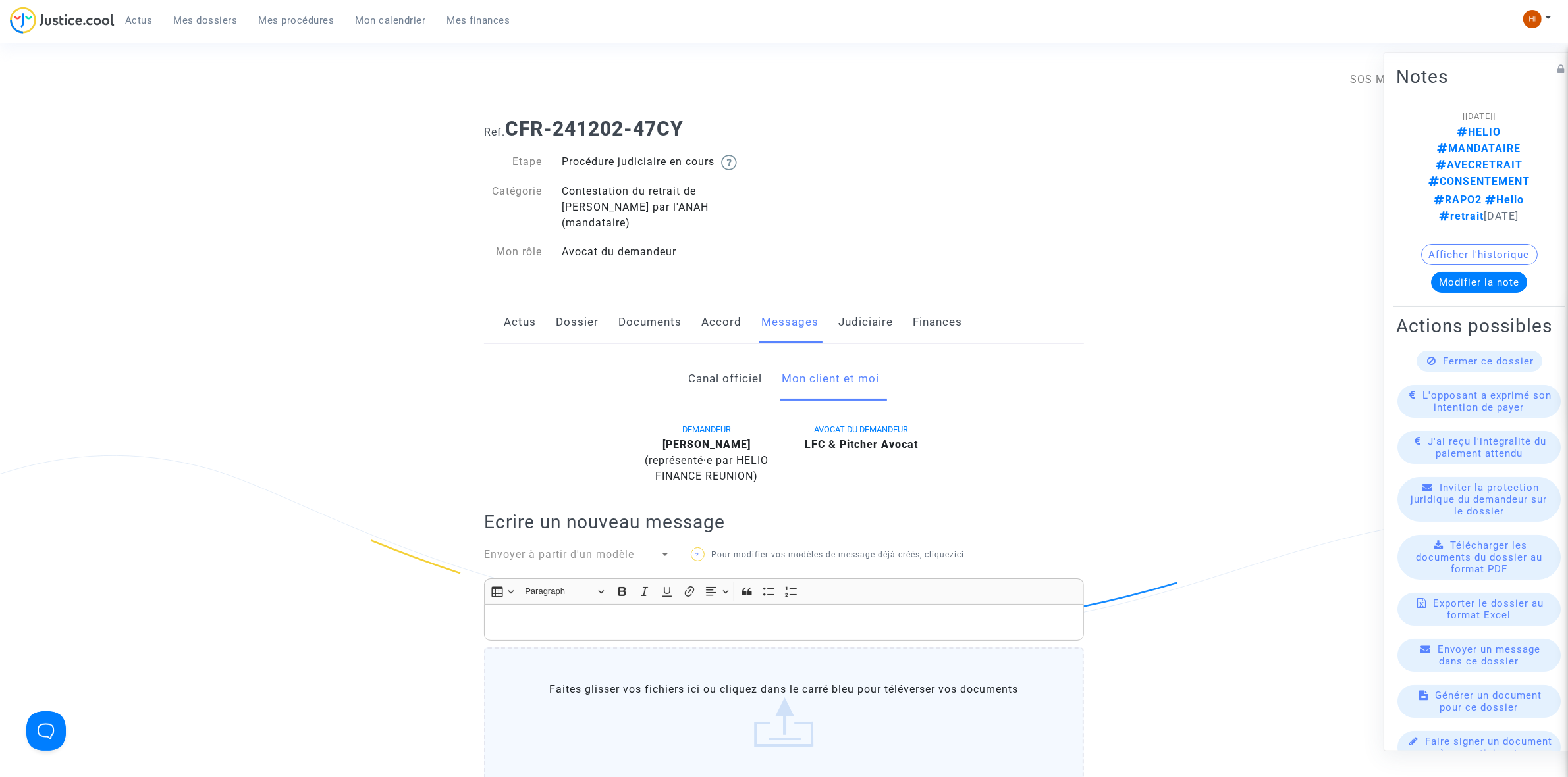
click at [854, 303] on link "Judiciaire" at bounding box center [866, 322] width 55 height 43
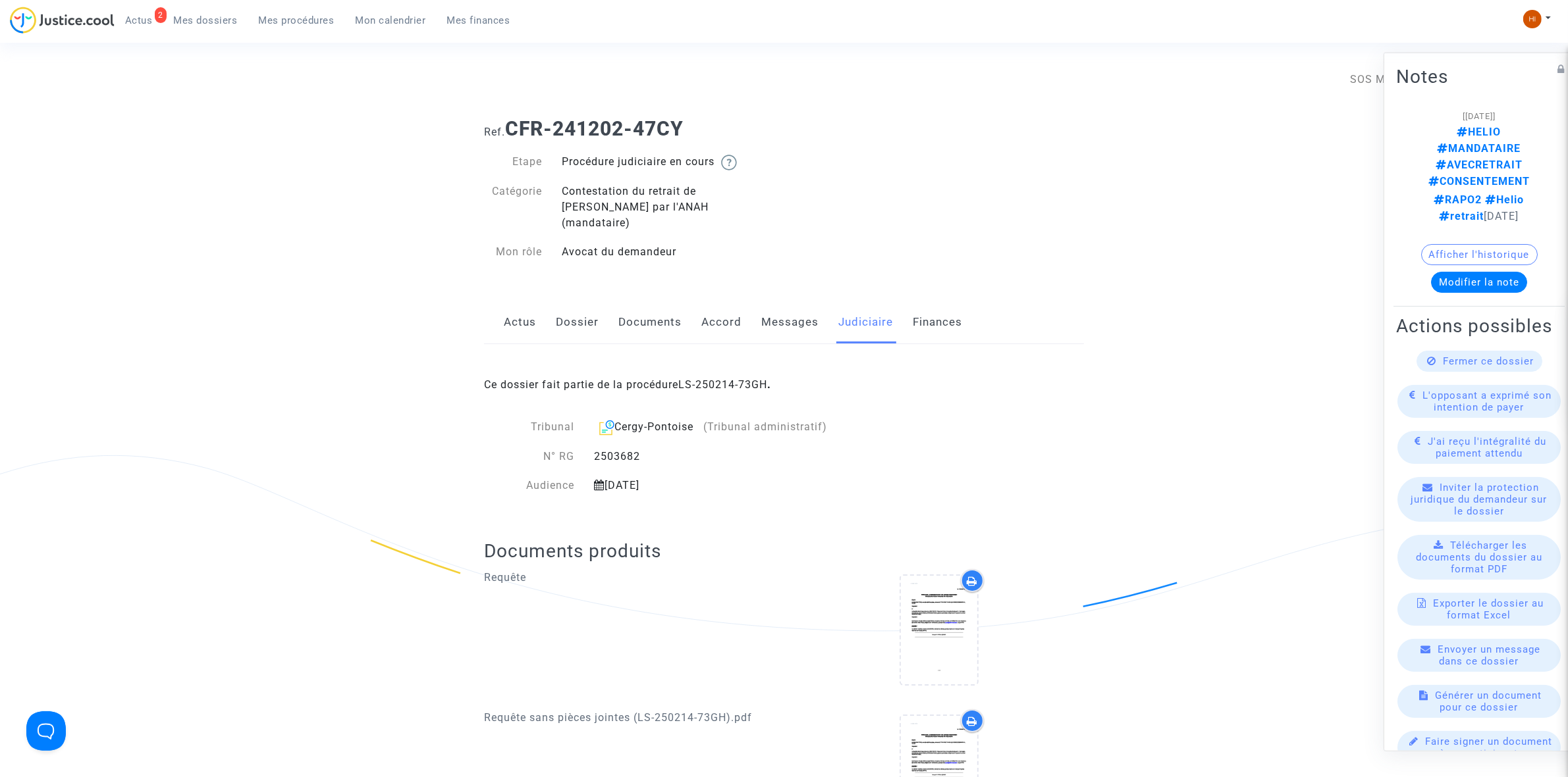
click at [304, 17] on span "Mes procédures" at bounding box center [297, 20] width 76 height 12
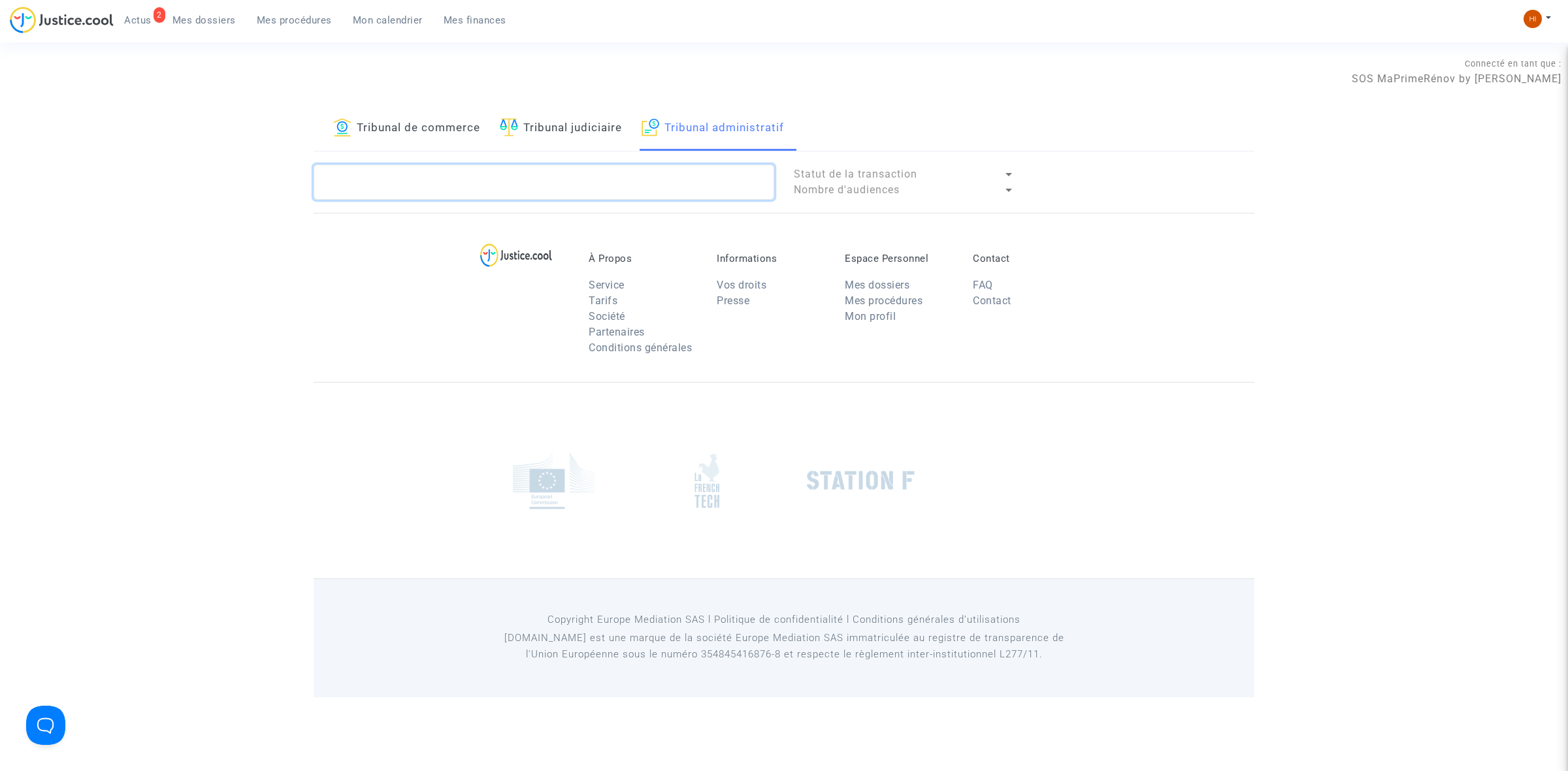
click at [609, 189] on textarea at bounding box center [544, 181] width 461 height 35
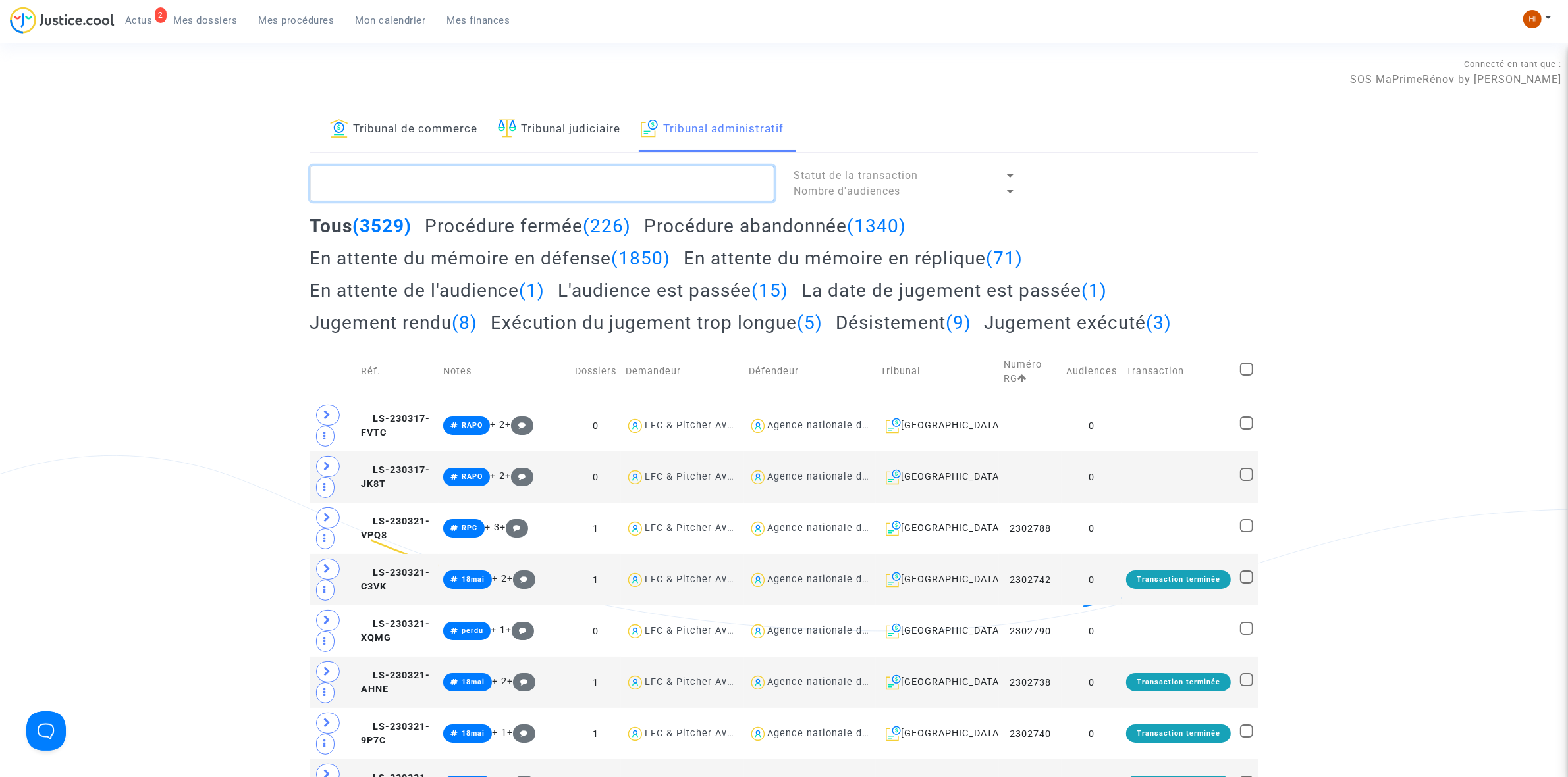
click at [623, 181] on textarea at bounding box center [542, 183] width 464 height 35
paste textarea "2501545 - SOCIETE DRAPO"
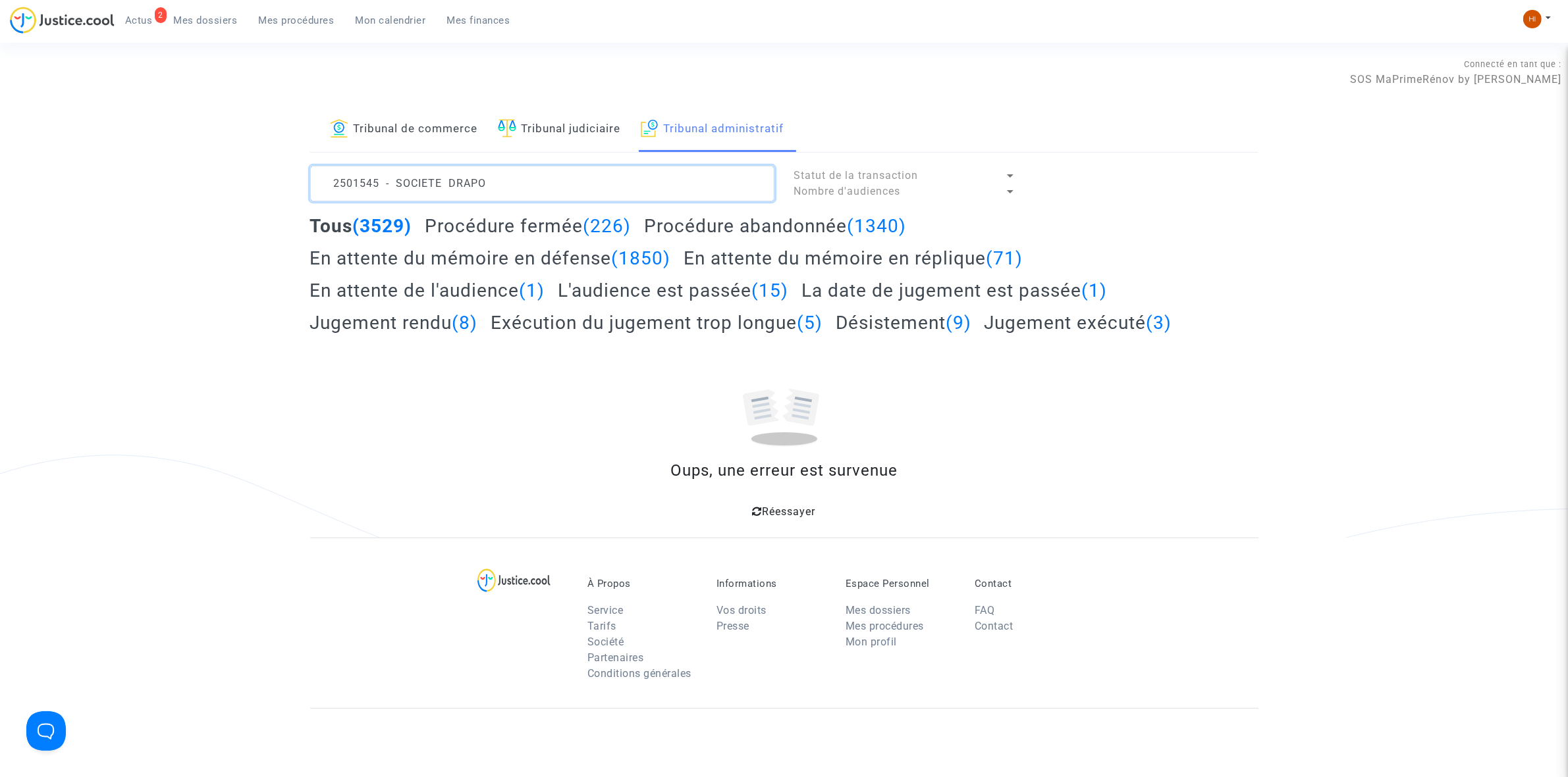
drag, startPoint x: 511, startPoint y: 182, endPoint x: 393, endPoint y: 181, distance: 118.0
click at [393, 181] on textarea at bounding box center [542, 183] width 464 height 35
type textarea "2501545 - SOCIETE DRAPO"
